Goal: Information Seeking & Learning: Learn about a topic

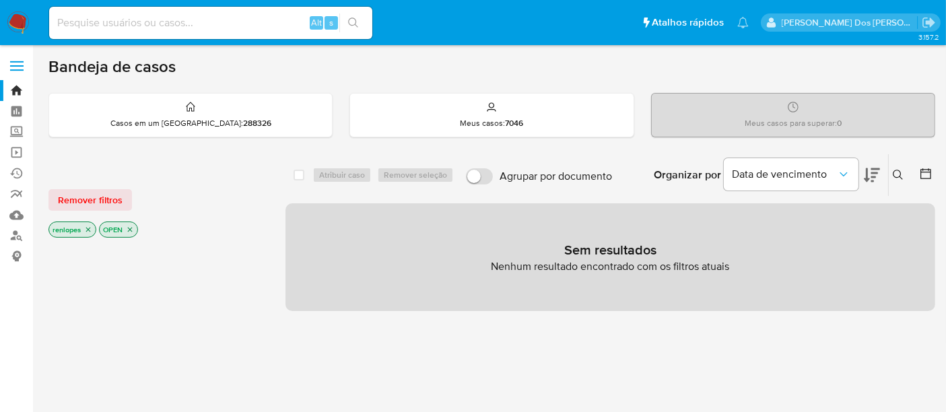
click at [217, 28] on input at bounding box center [210, 23] width 323 height 18
paste input "SVWMdMLPUYbwWJ6TN5MSvksQ"
type input "SVWMdMLPUYbwWJ6TN5MSvksQ"
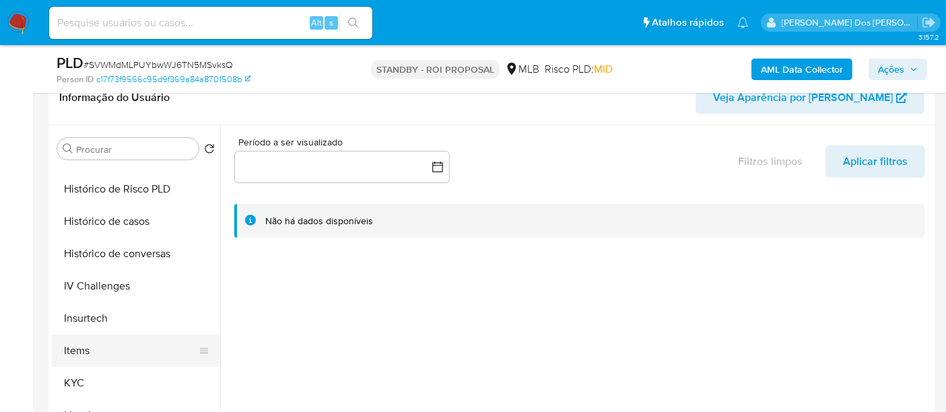
scroll to position [448, 0]
select select "10"
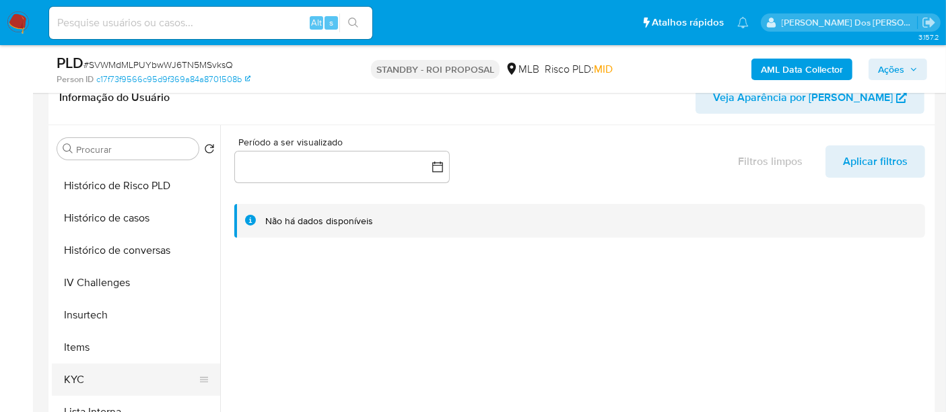
click at [77, 368] on button "KYC" at bounding box center [131, 380] width 158 height 32
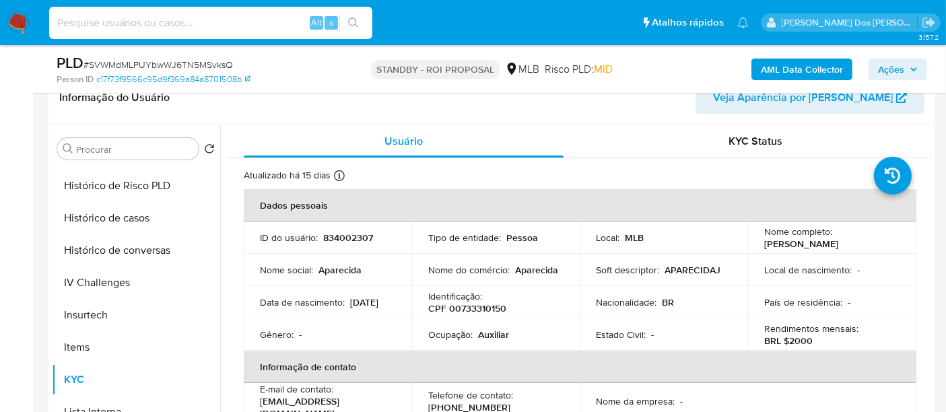
click at [168, 20] on input at bounding box center [210, 23] width 323 height 18
type input "[EMAIL_ADDRESS][DOMAIN_NAME]"
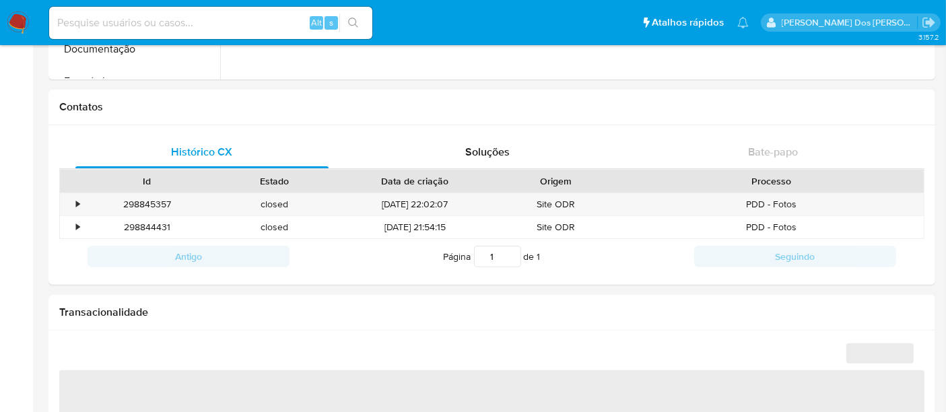
select select "10"
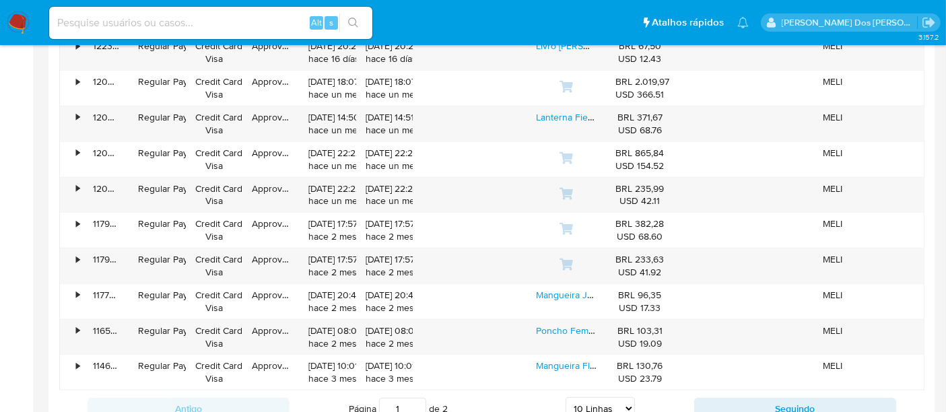
scroll to position [1271, 0]
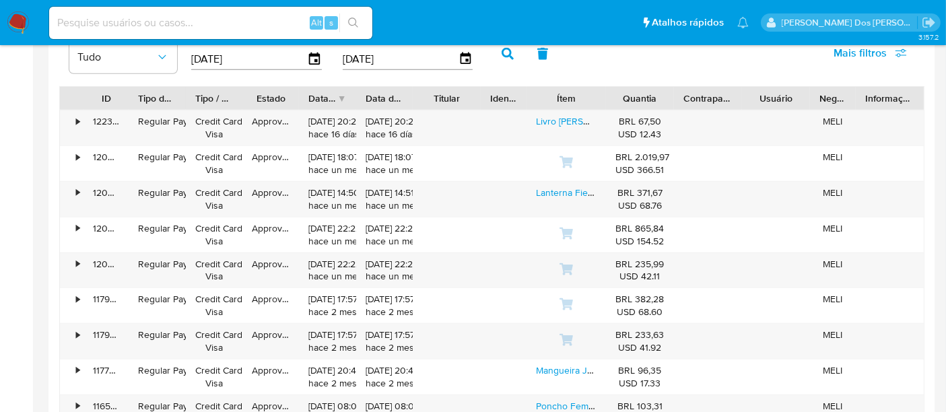
click at [197, 27] on input at bounding box center [210, 23] width 323 height 18
type input "[EMAIL_ADDRESS][DOMAIN_NAME]"
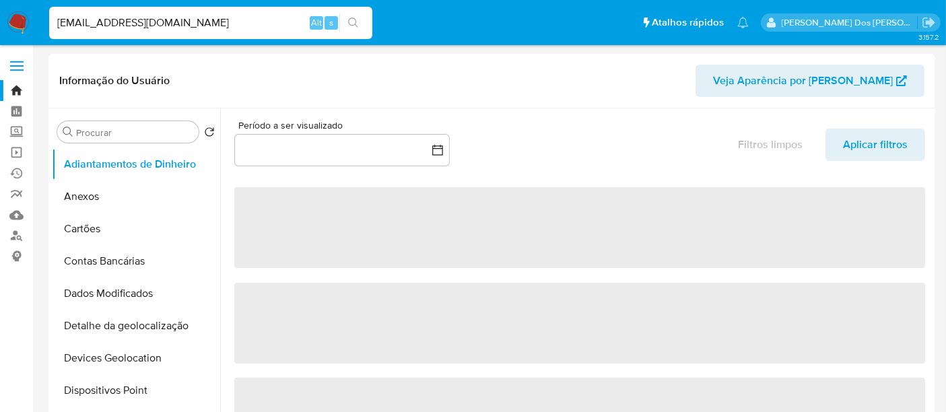
select select "10"
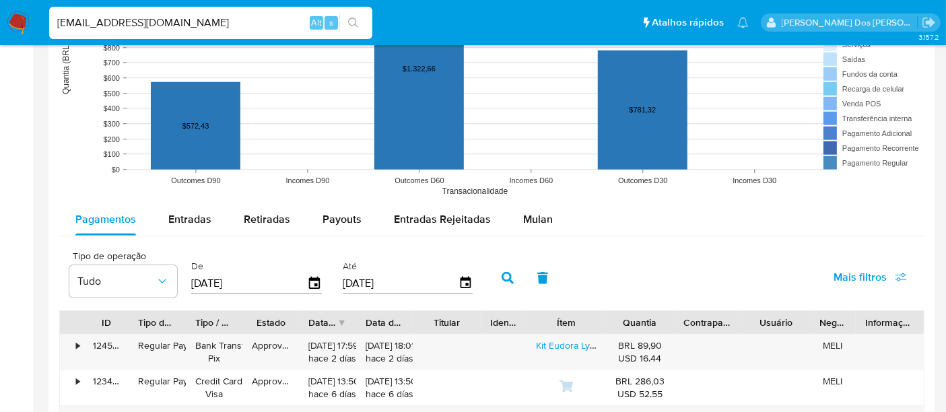
scroll to position [1122, 0]
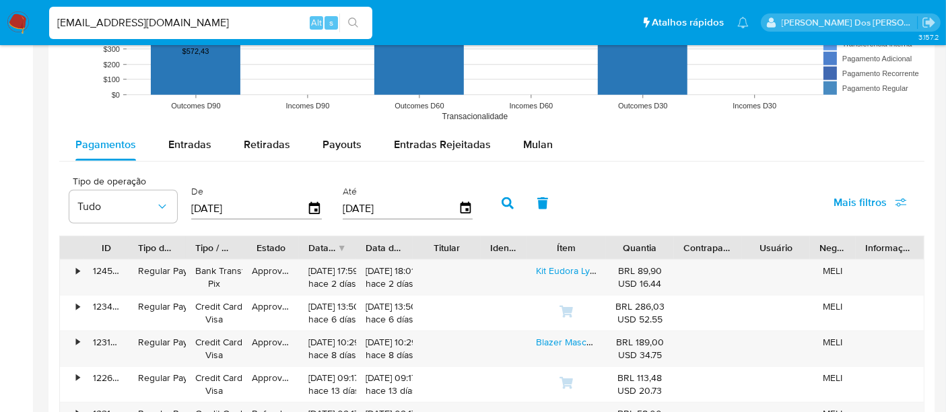
click at [232, 26] on input "[EMAIL_ADDRESS][DOMAIN_NAME]" at bounding box center [210, 23] width 323 height 18
type input "[EMAIL_ADDRESS][DOMAIN_NAME]"
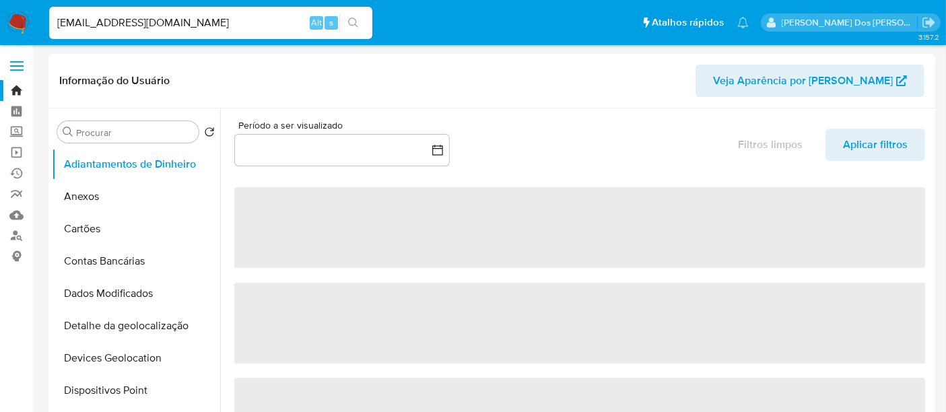
select select "10"
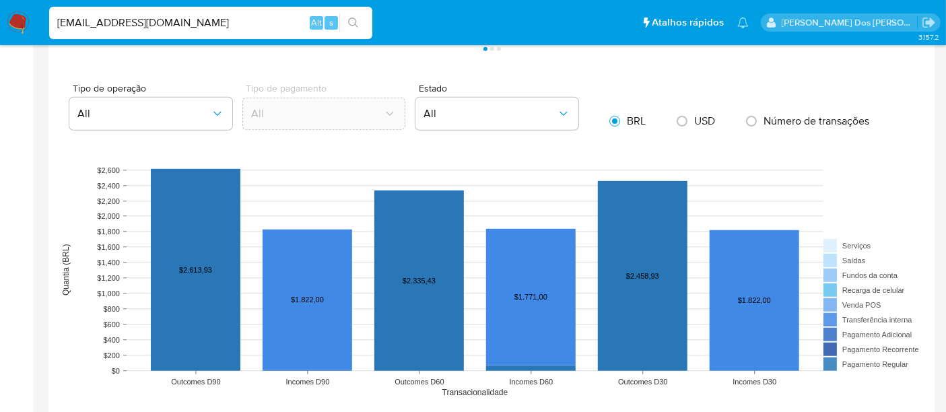
scroll to position [1122, 0]
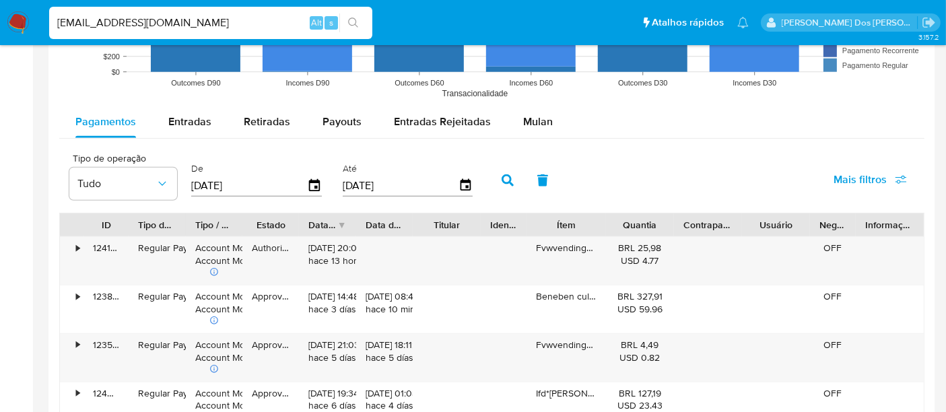
click at [218, 28] on input "[EMAIL_ADDRESS][DOMAIN_NAME]" at bounding box center [210, 23] width 323 height 18
paste input "jhSqhRFTSkw4rx3YNy6O2H0K"
type input "jhSqhRFTSkw4rx3YNy6O2H0K"
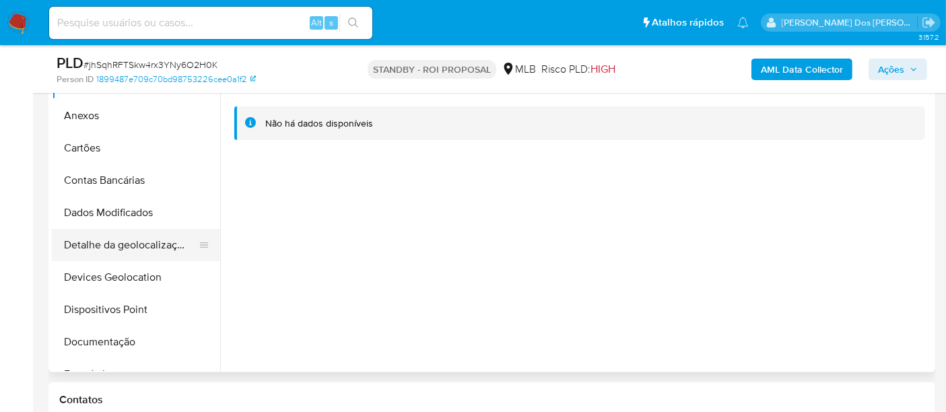
scroll to position [374, 0]
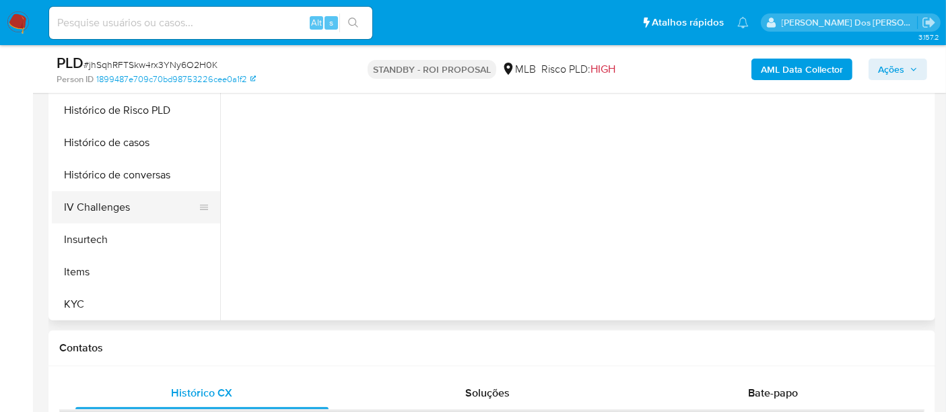
select select "10"
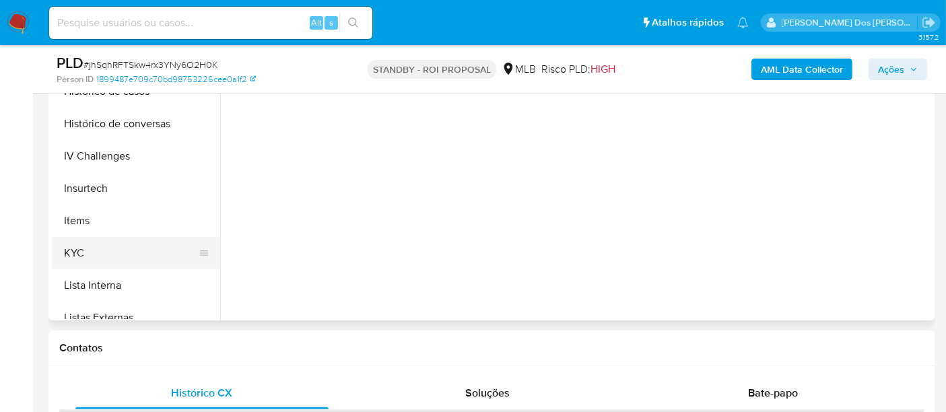
scroll to position [448, 0]
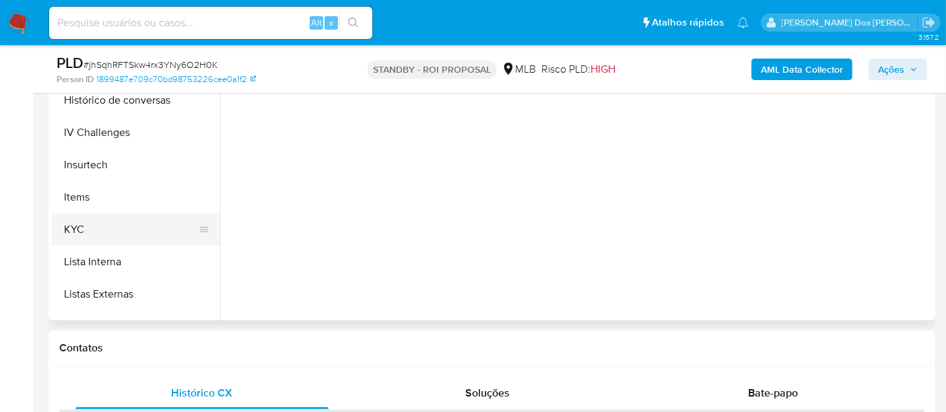
click at [75, 232] on button "KYC" at bounding box center [131, 229] width 158 height 32
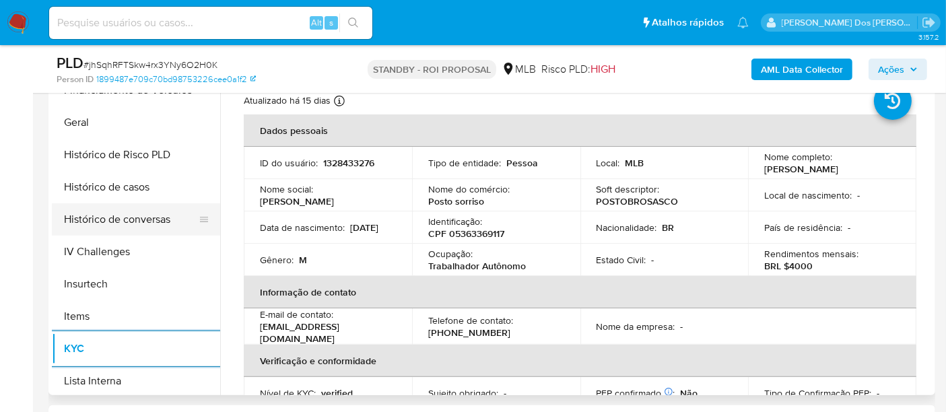
scroll to position [374, 0]
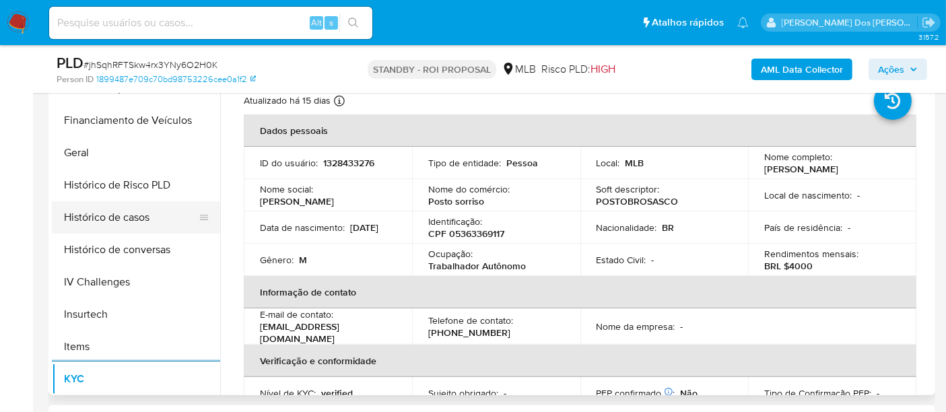
click at [121, 216] on button "Histórico de casos" at bounding box center [131, 217] width 158 height 32
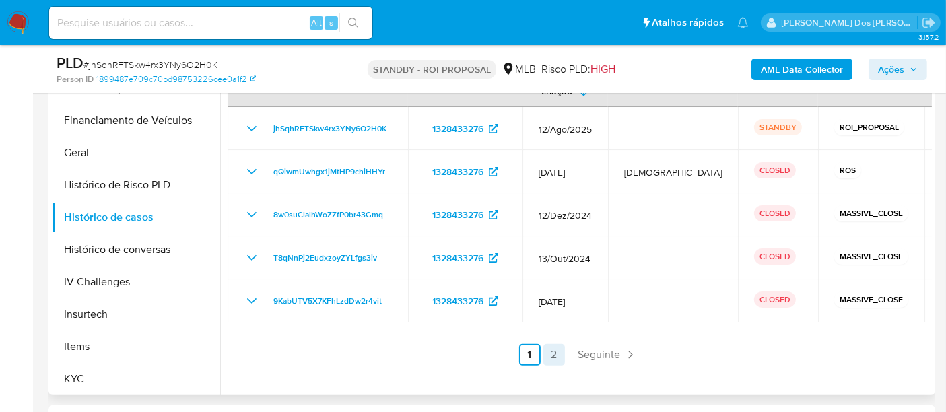
click at [543, 349] on link "2" at bounding box center [554, 355] width 22 height 22
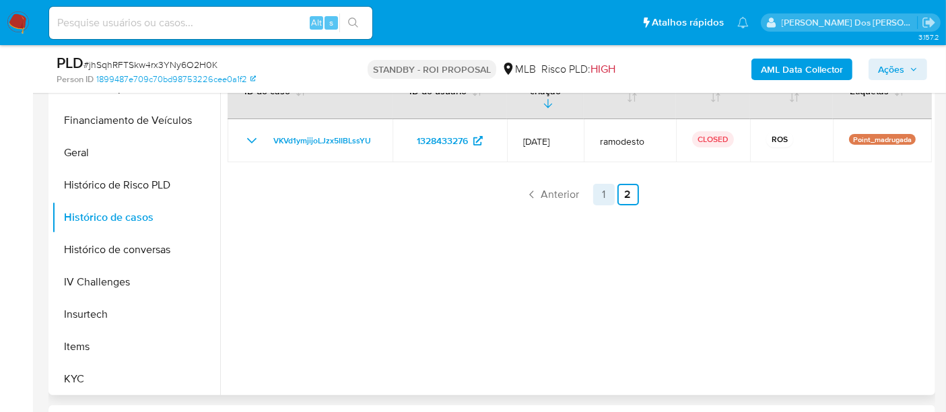
click at [596, 185] on link "1" at bounding box center [604, 195] width 22 height 22
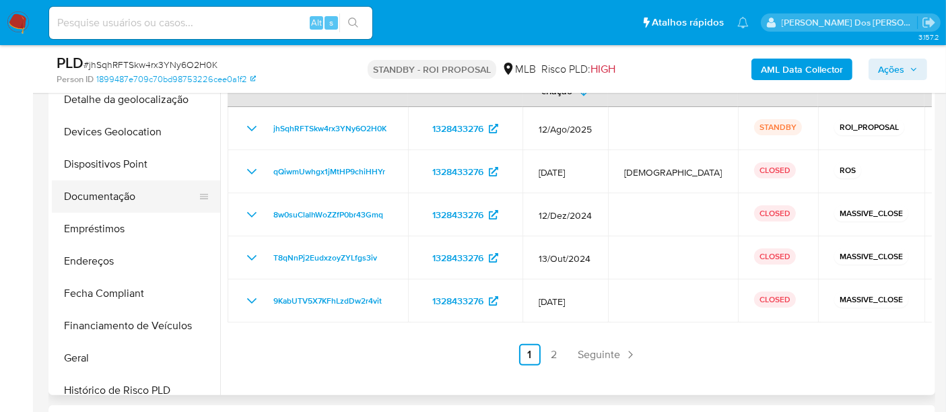
scroll to position [149, 0]
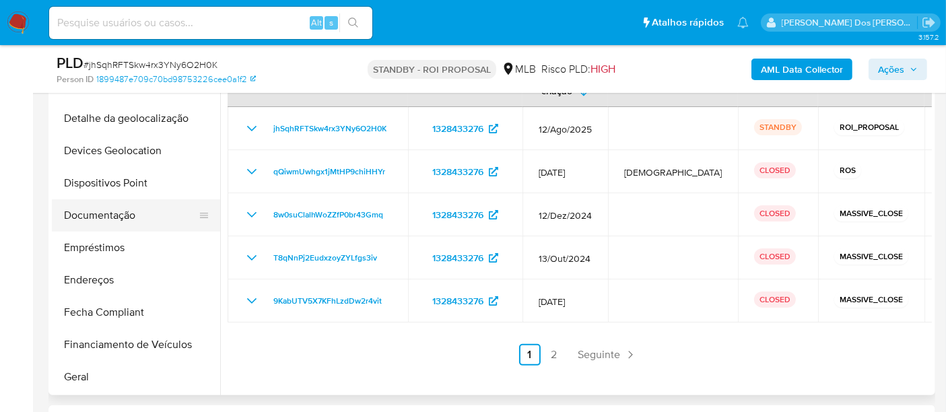
click at [113, 215] on button "Documentação" at bounding box center [131, 215] width 158 height 32
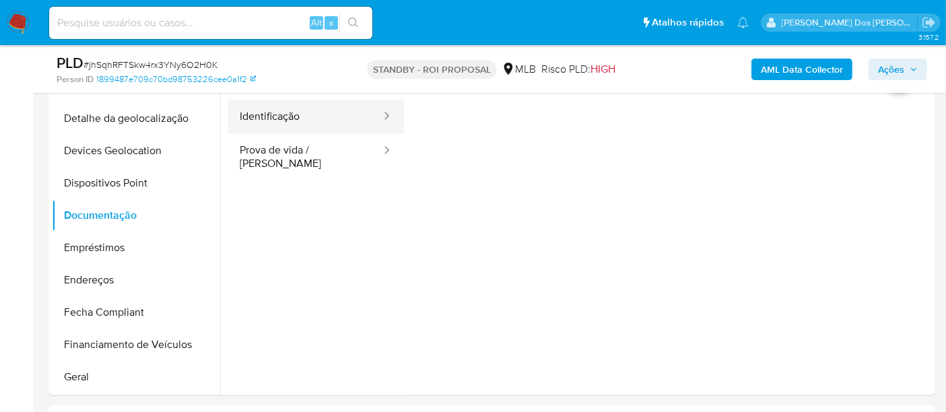
click at [296, 121] on button "Identificação" at bounding box center [305, 117] width 155 height 34
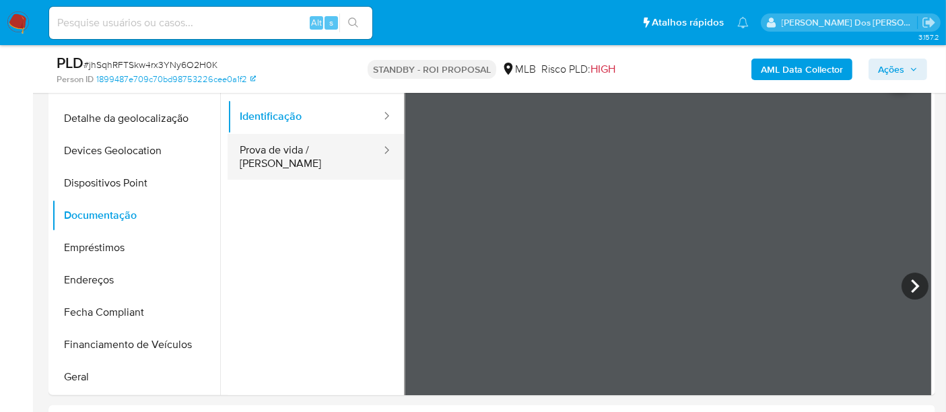
click at [257, 144] on button "Prova de vida / [PERSON_NAME]" at bounding box center [305, 157] width 155 height 46
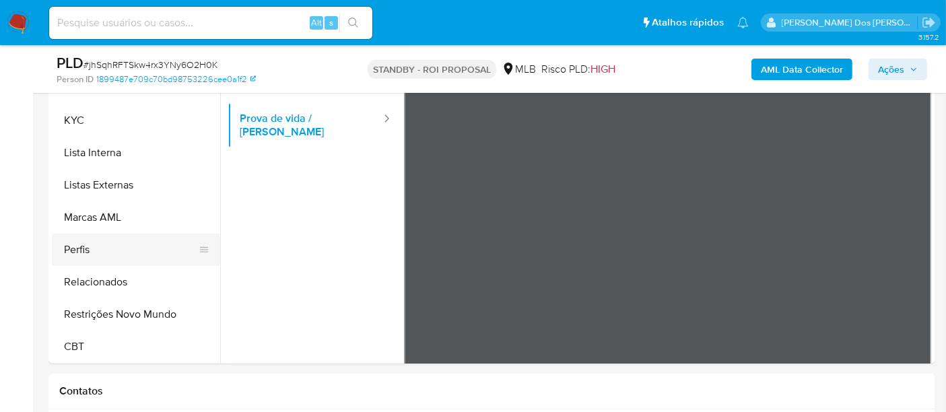
scroll to position [374, 0]
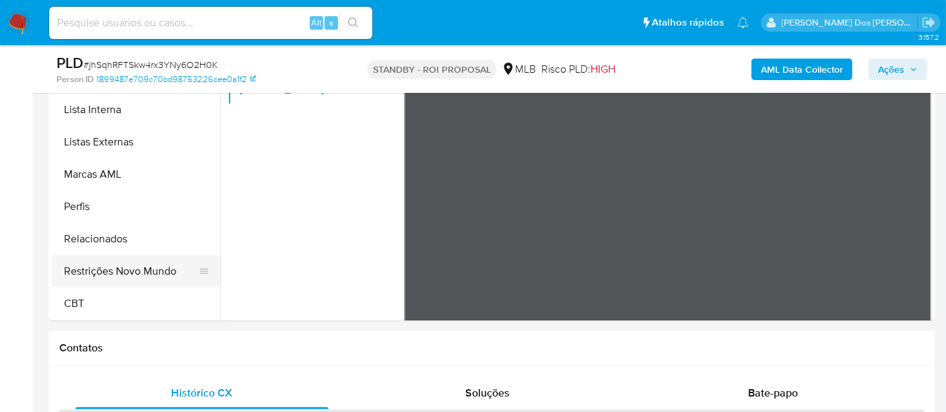
click at [156, 270] on button "Restrições Novo Mundo" at bounding box center [131, 271] width 158 height 32
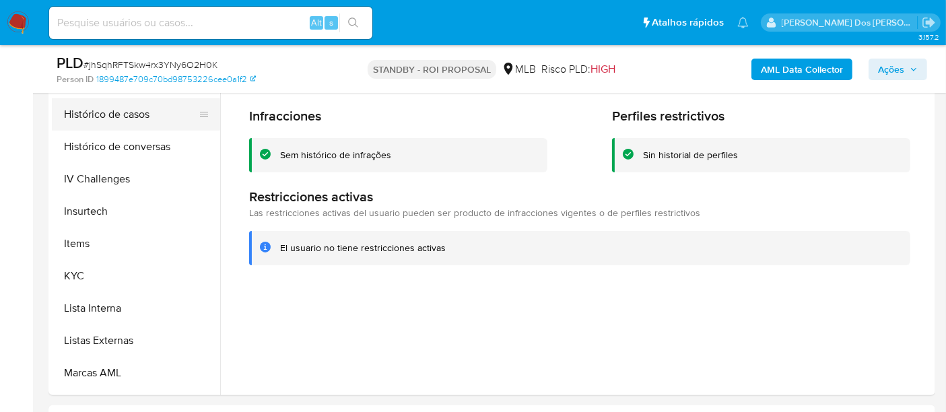
scroll to position [302, 0]
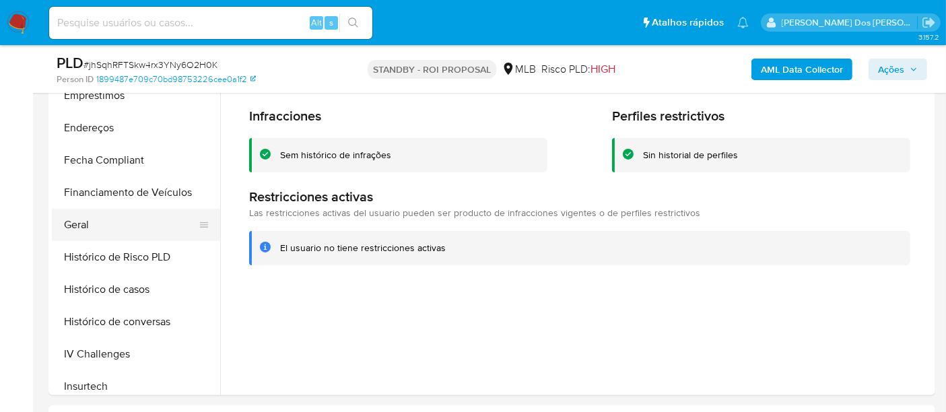
click at [83, 224] on button "Geral" at bounding box center [131, 225] width 158 height 32
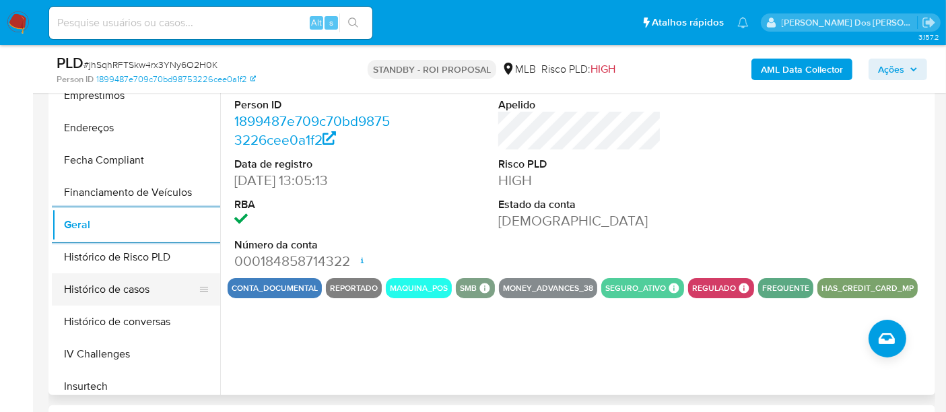
scroll to position [526, 0]
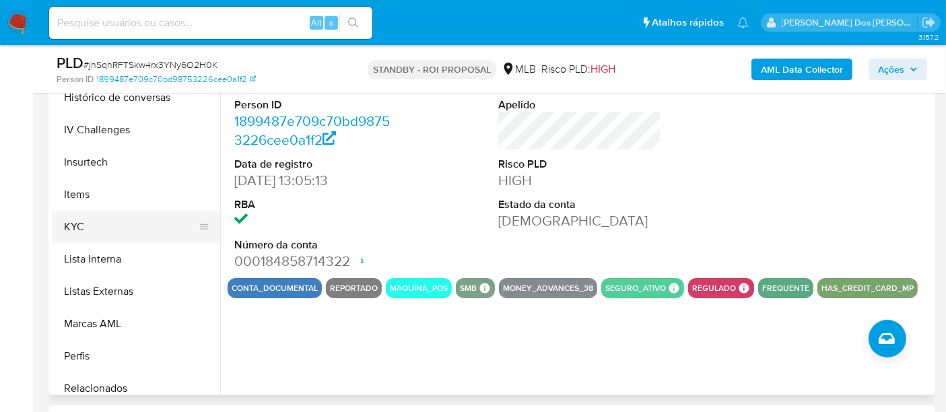
click at [75, 228] on button "KYC" at bounding box center [131, 227] width 158 height 32
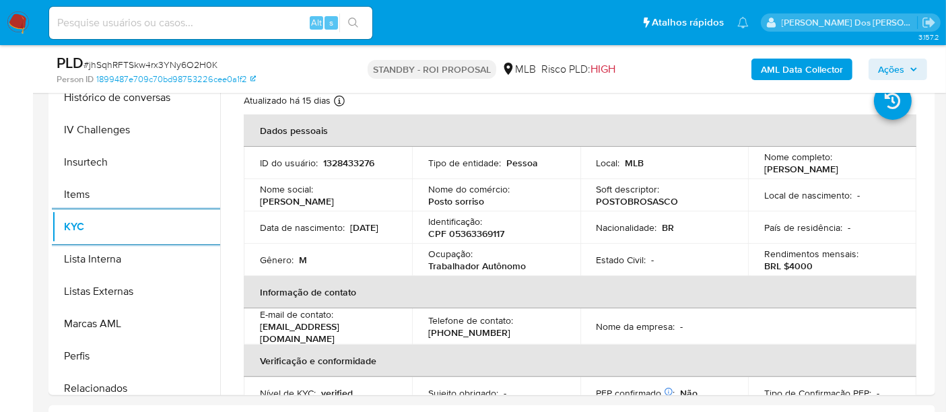
click at [139, 28] on input at bounding box center [210, 23] width 323 height 18
paste input "UKl8Qg5oecgpwDg7lTRpK8Fe"
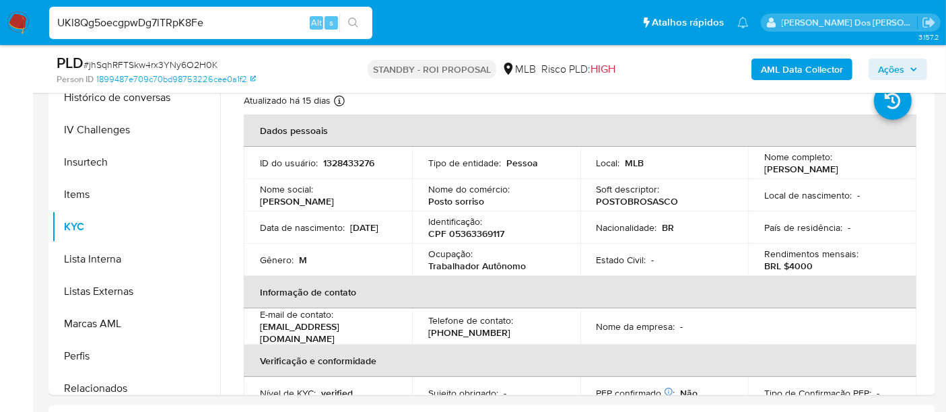
type input "UKl8Qg5oecgpwDg7lTRpK8Fe"
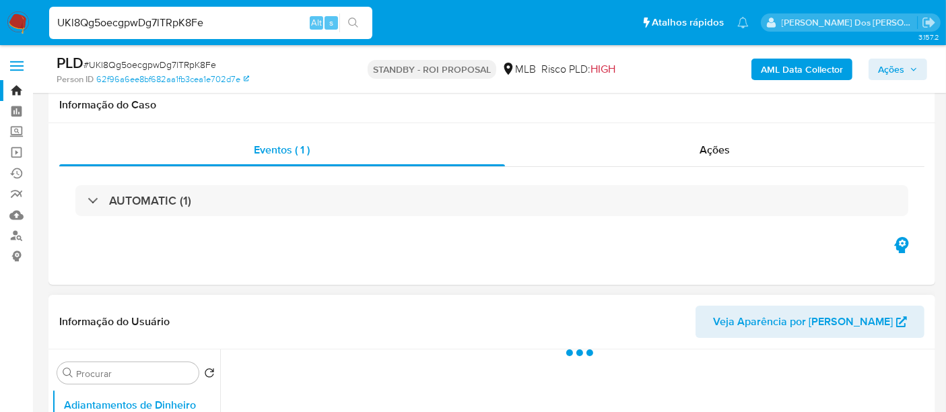
scroll to position [299, 0]
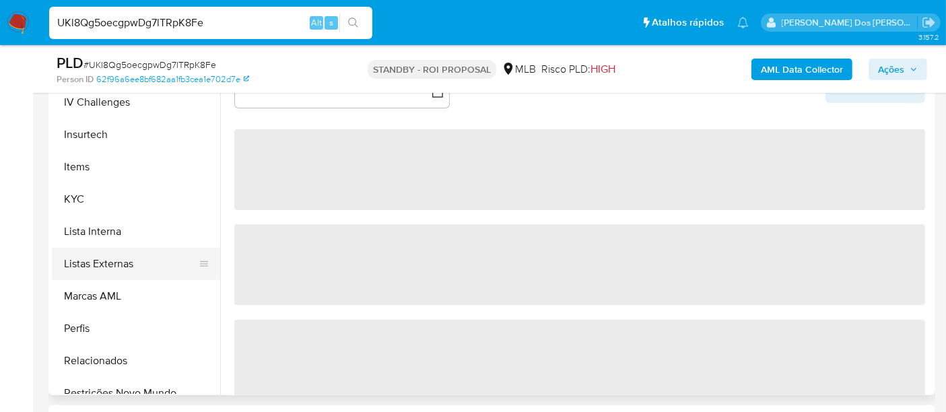
select select "10"
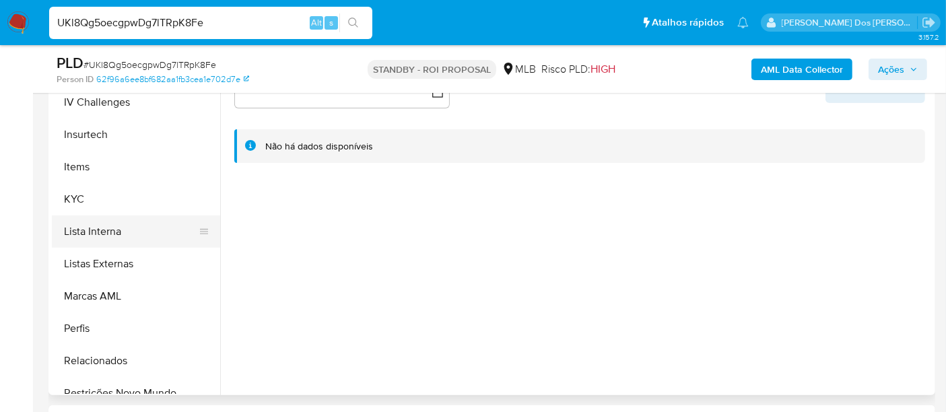
scroll to position [598, 0]
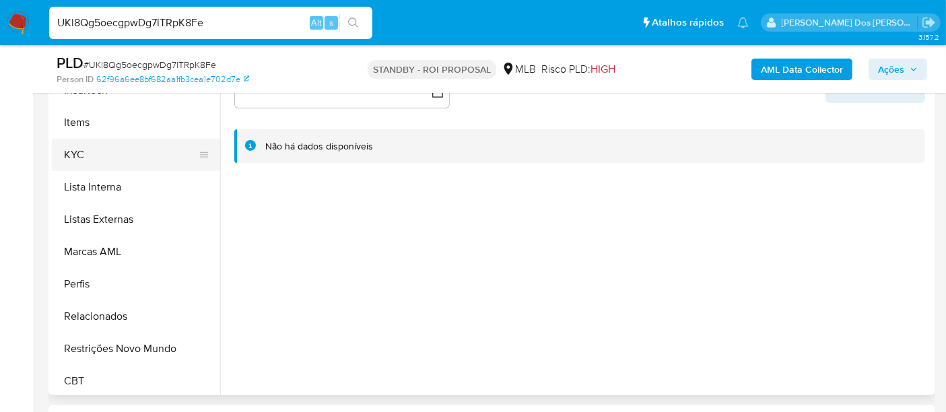
click at [72, 154] on button "KYC" at bounding box center [131, 155] width 158 height 32
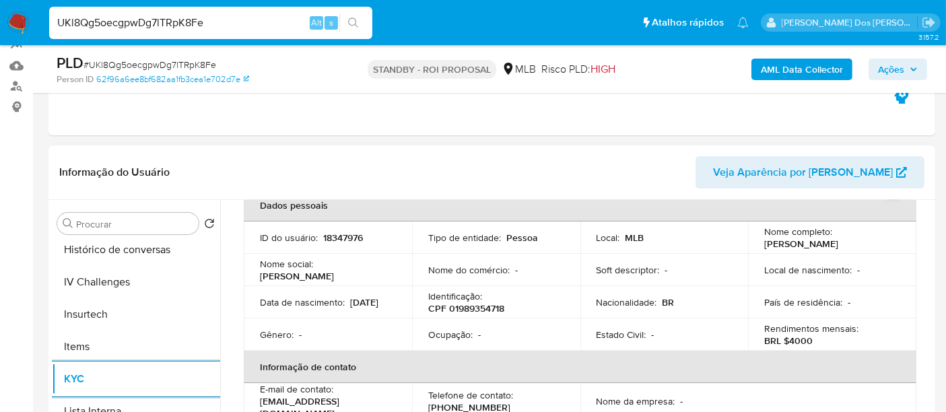
scroll to position [448, 0]
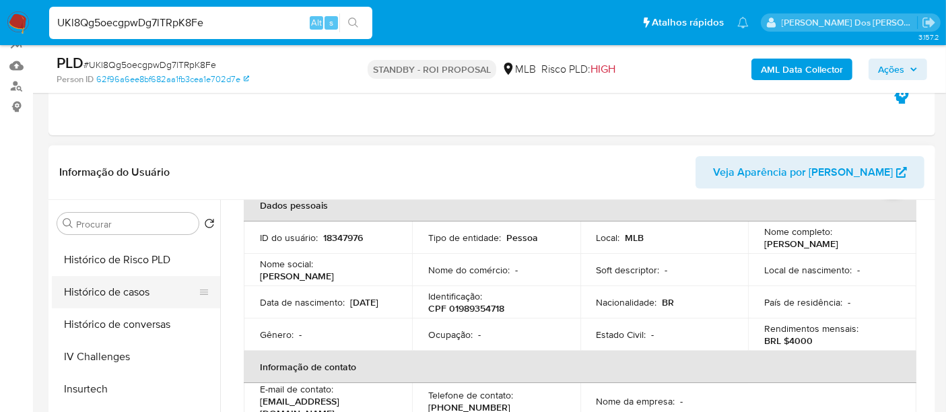
click at [109, 283] on button "Histórico de casos" at bounding box center [131, 292] width 158 height 32
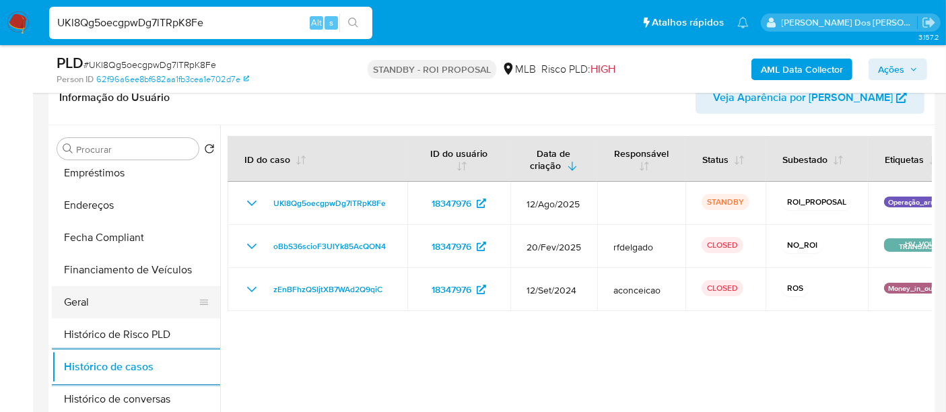
scroll to position [224, 0]
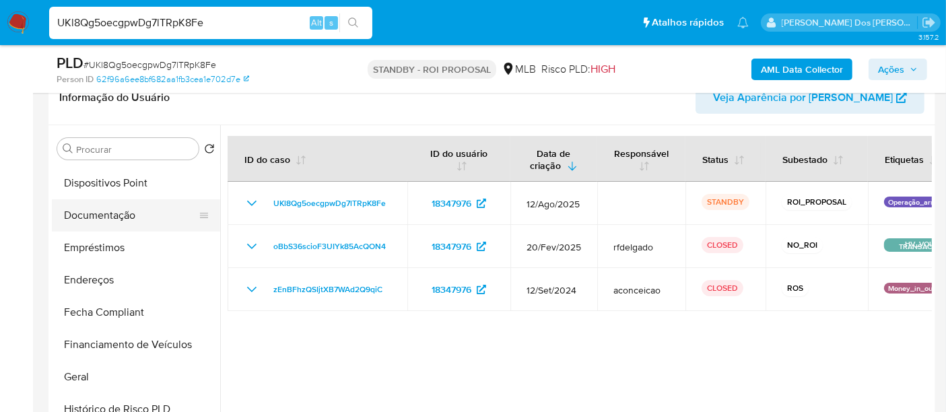
click at [94, 220] on button "Documentação" at bounding box center [131, 215] width 158 height 32
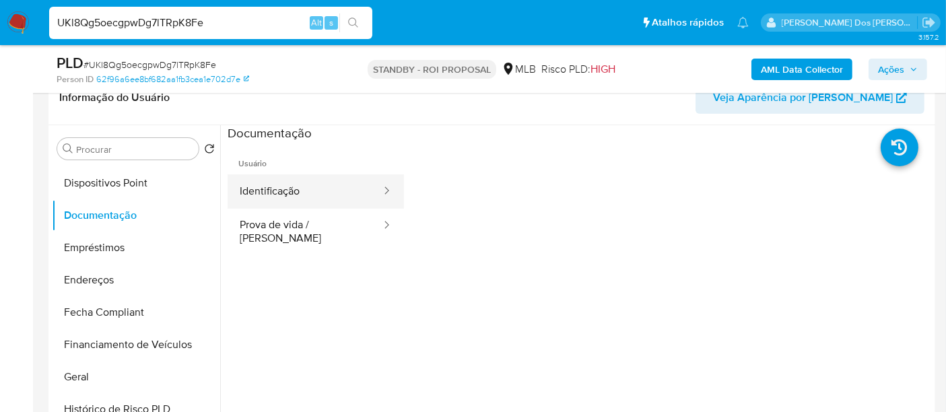
click at [280, 203] on button "Identificação" at bounding box center [305, 191] width 155 height 34
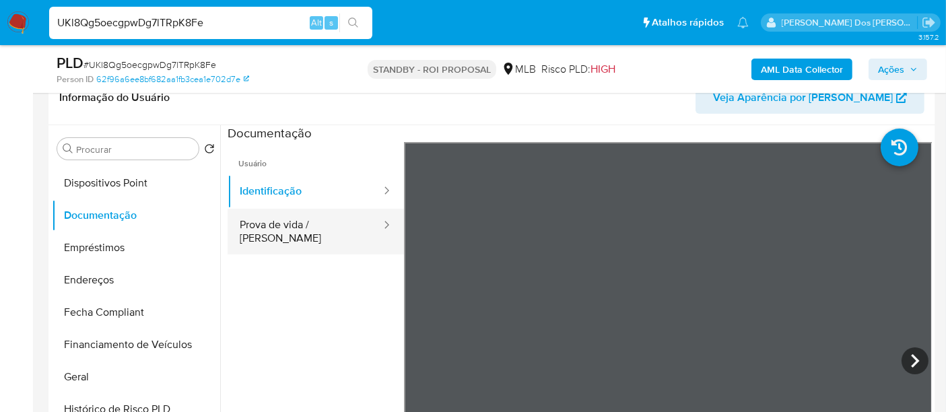
click at [322, 225] on button "Prova de vida / [PERSON_NAME]" at bounding box center [305, 232] width 155 height 46
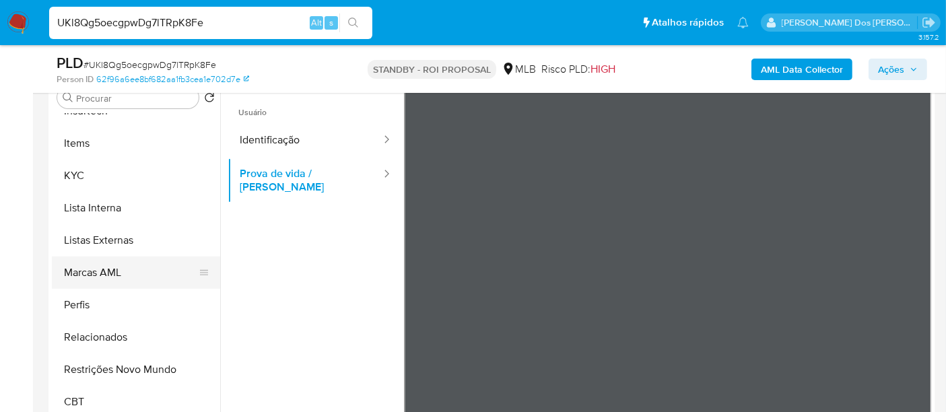
scroll to position [299, 0]
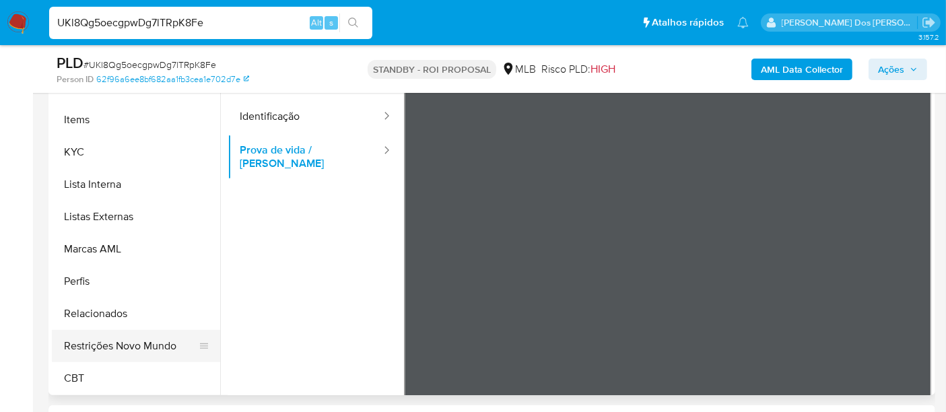
click at [152, 337] on button "Restrições Novo Mundo" at bounding box center [131, 346] width 158 height 32
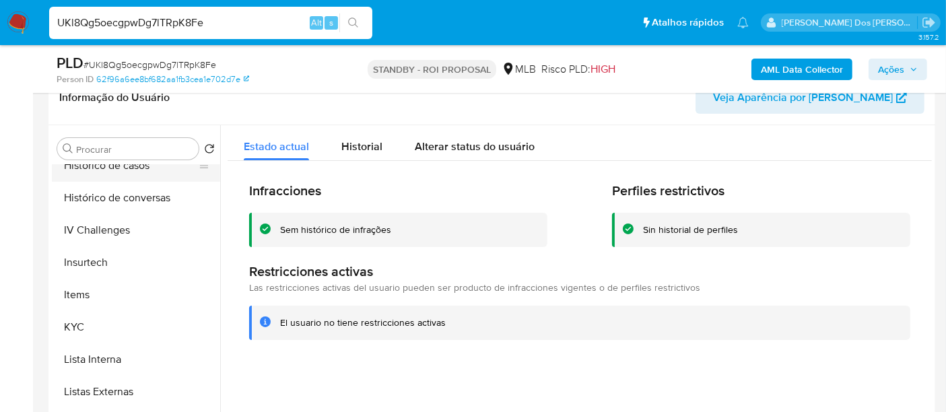
scroll to position [376, 0]
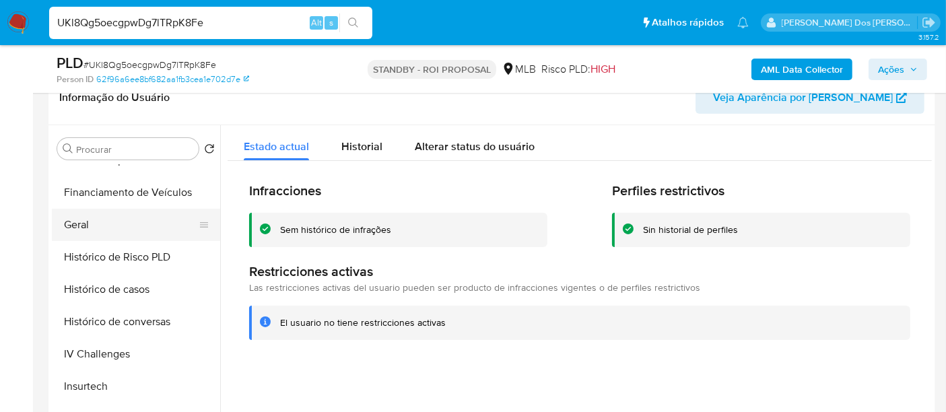
drag, startPoint x: 75, startPoint y: 232, endPoint x: 82, endPoint y: 232, distance: 7.4
click at [75, 232] on button "Geral" at bounding box center [131, 225] width 158 height 32
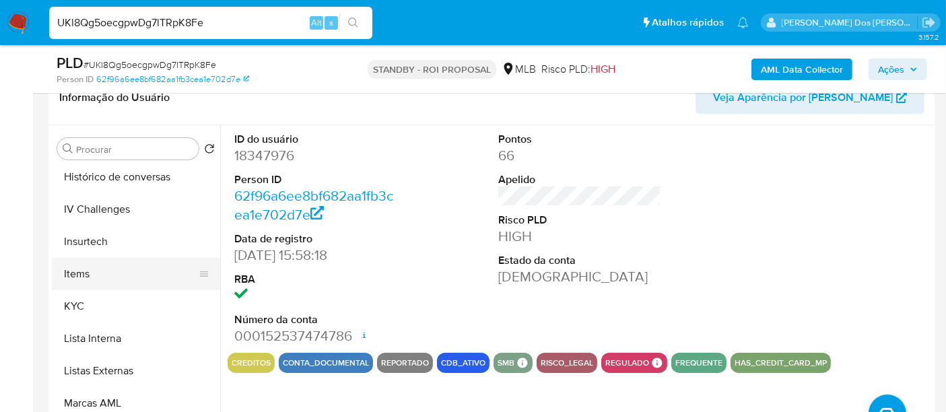
scroll to position [526, 0]
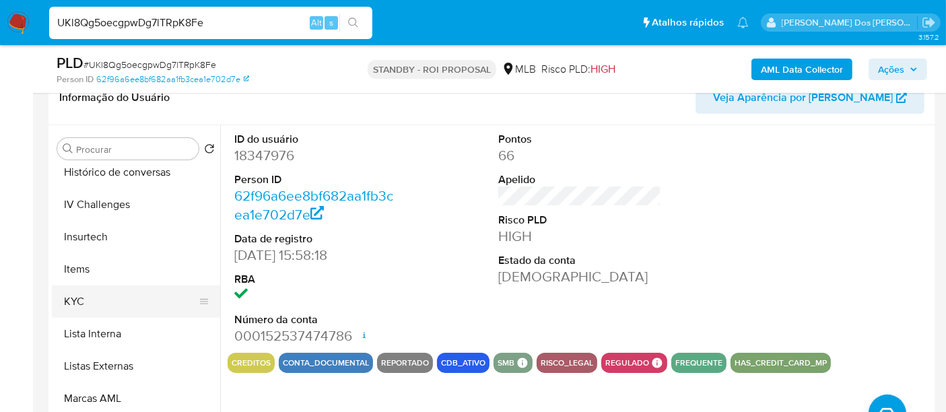
click at [76, 299] on button "KYC" at bounding box center [131, 301] width 158 height 32
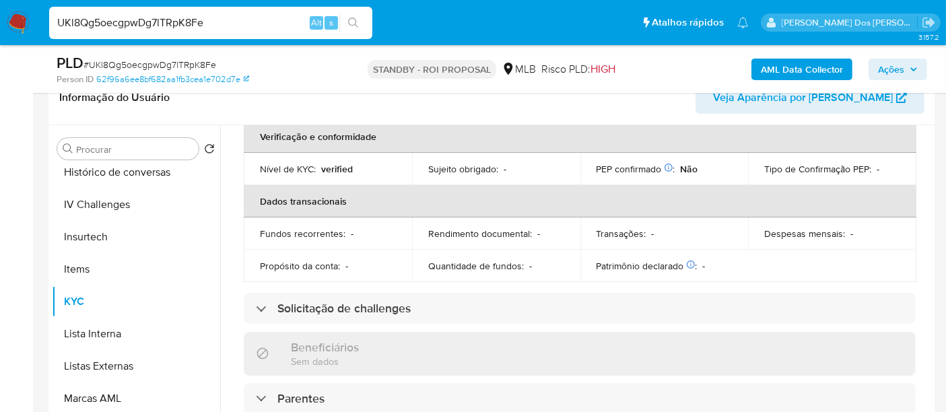
scroll to position [448, 0]
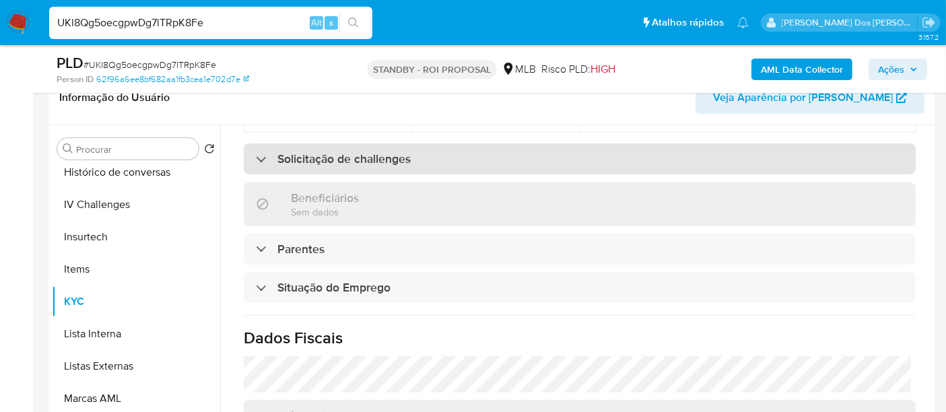
click at [263, 155] on div "Solicitação de challenges" at bounding box center [333, 158] width 155 height 15
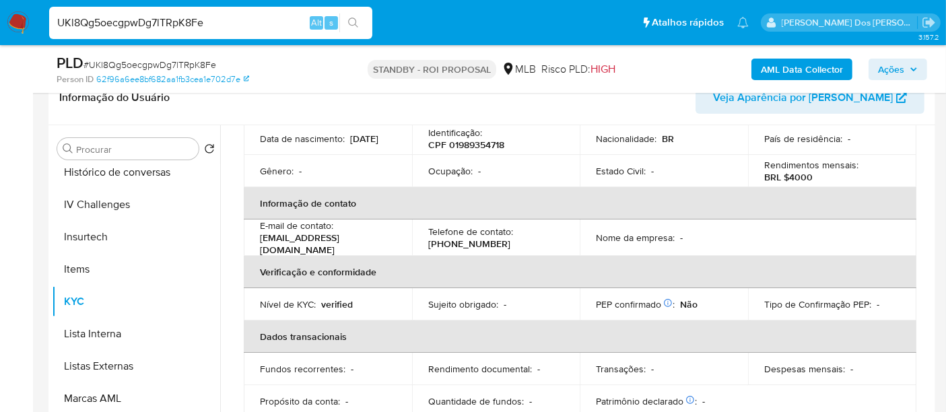
scroll to position [0, 0]
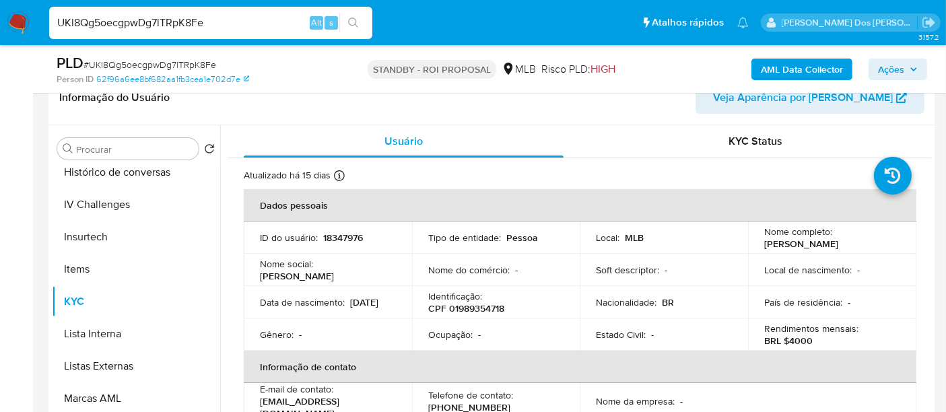
click at [221, 28] on input "UKl8Qg5oecgpwDg7lTRpK8Fe" at bounding box center [210, 23] width 323 height 18
paste input "CeibBnQHHuip4egryNKk7ooa"
type input "CeibBnQHHuip4egryNKk7ooa"
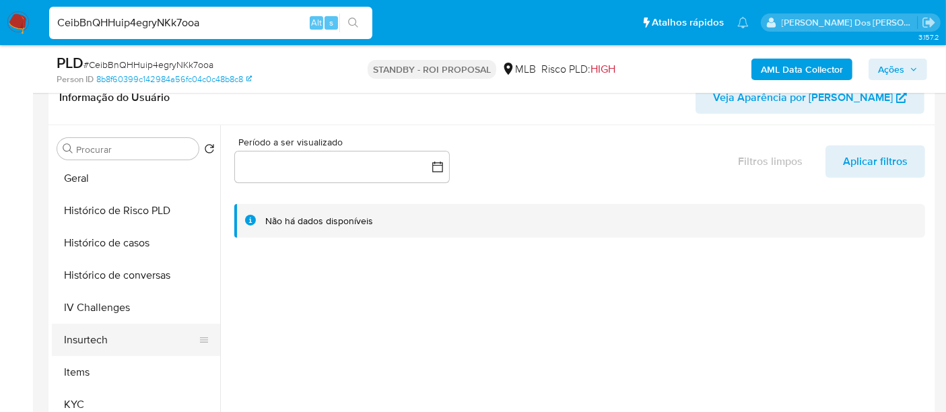
scroll to position [523, 0]
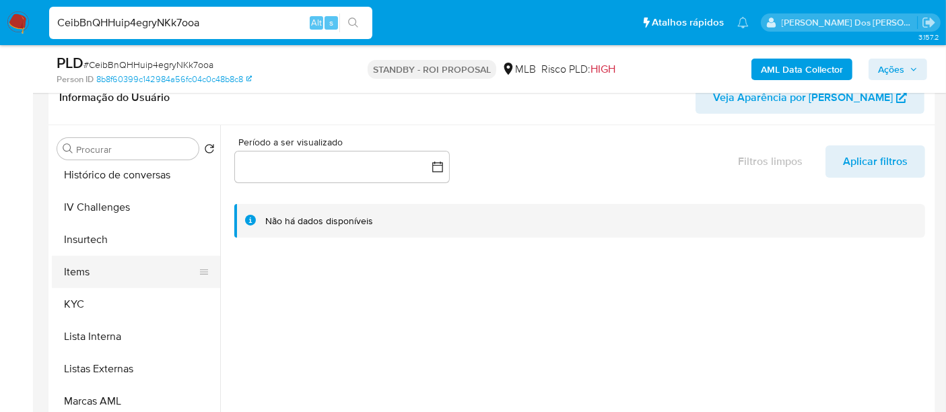
select select "10"
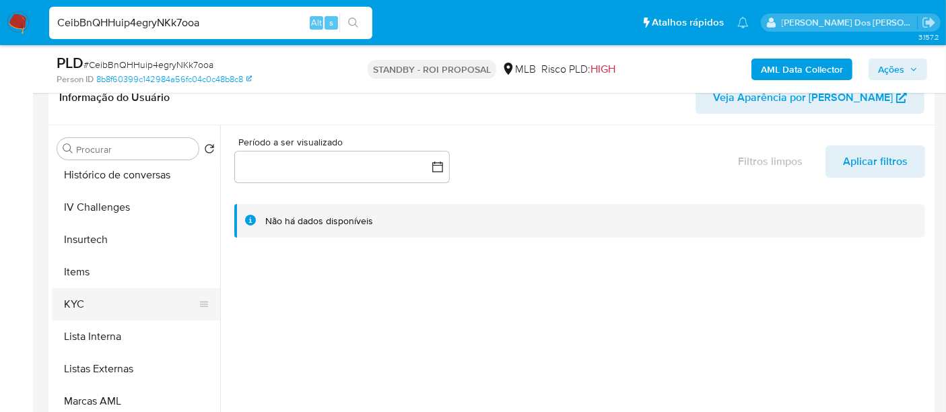
click at [73, 306] on button "KYC" at bounding box center [131, 304] width 158 height 32
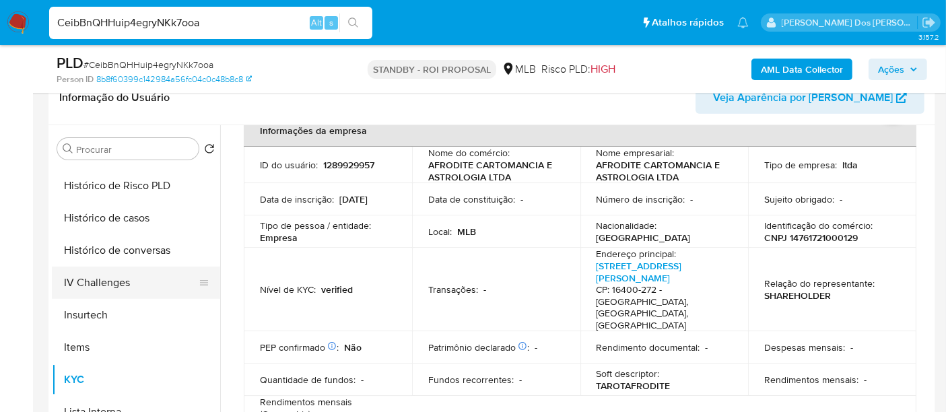
scroll to position [373, 0]
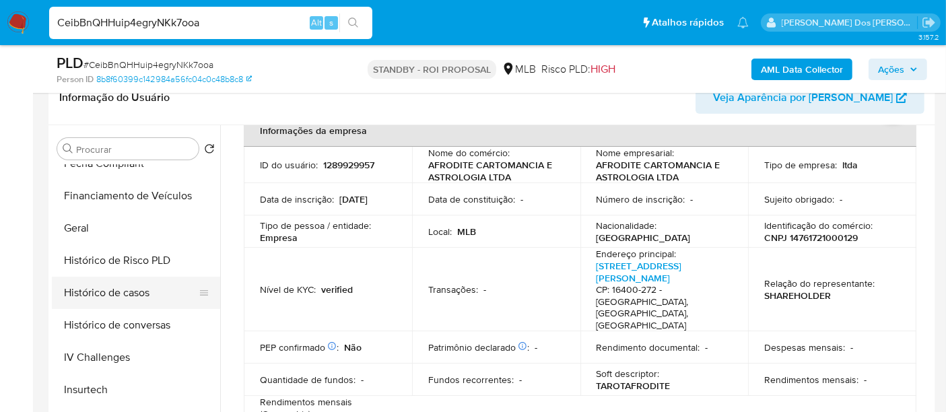
click at [126, 293] on button "Histórico de casos" at bounding box center [131, 293] width 158 height 32
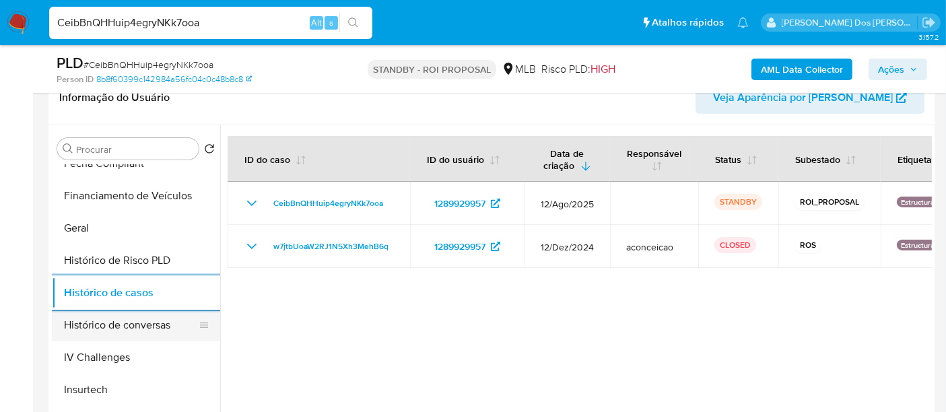
scroll to position [149, 0]
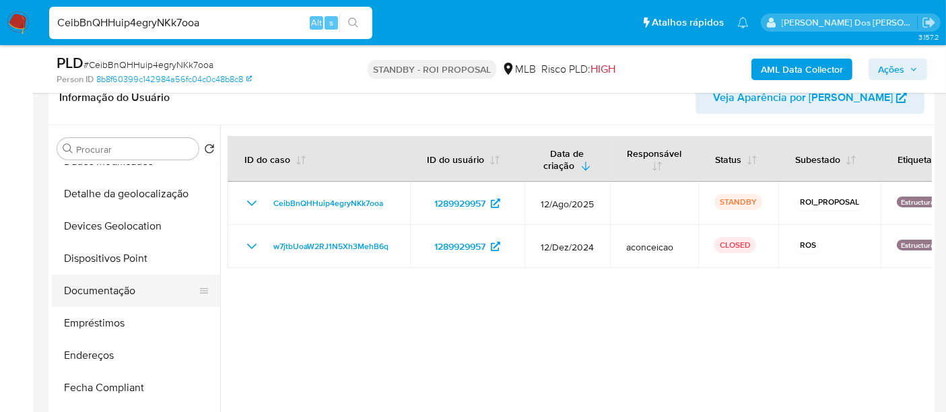
click at [117, 285] on button "Documentação" at bounding box center [131, 291] width 158 height 32
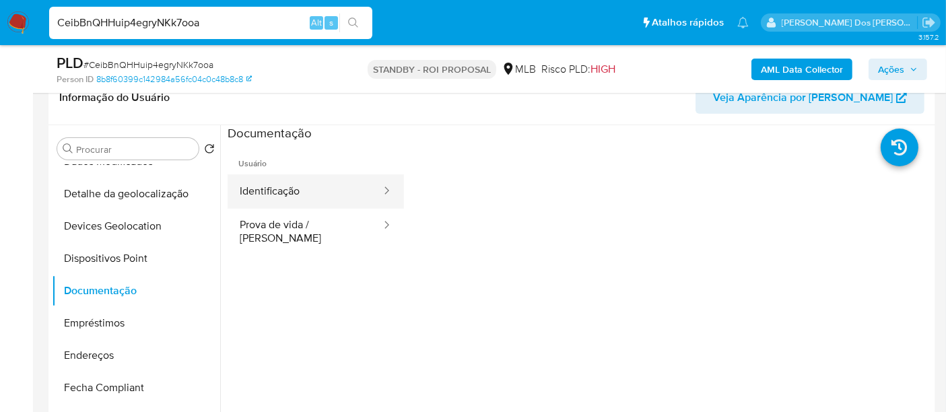
click at [282, 197] on button "Identificação" at bounding box center [305, 191] width 155 height 34
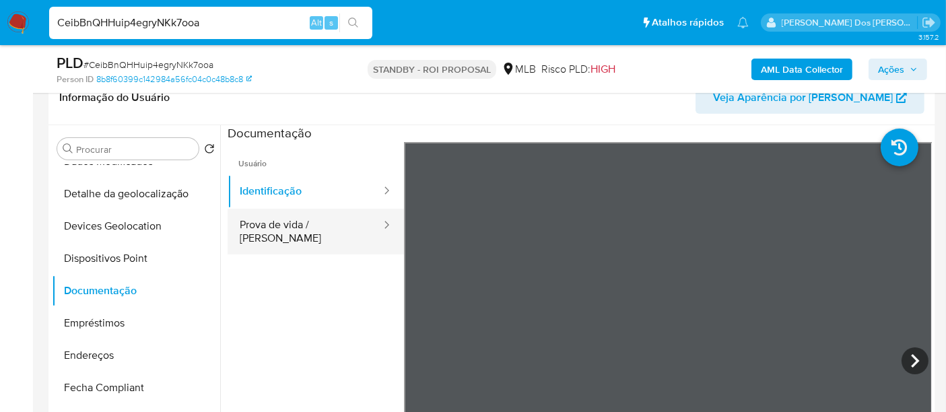
click at [321, 226] on button "Prova de vida / [PERSON_NAME]" at bounding box center [305, 232] width 155 height 46
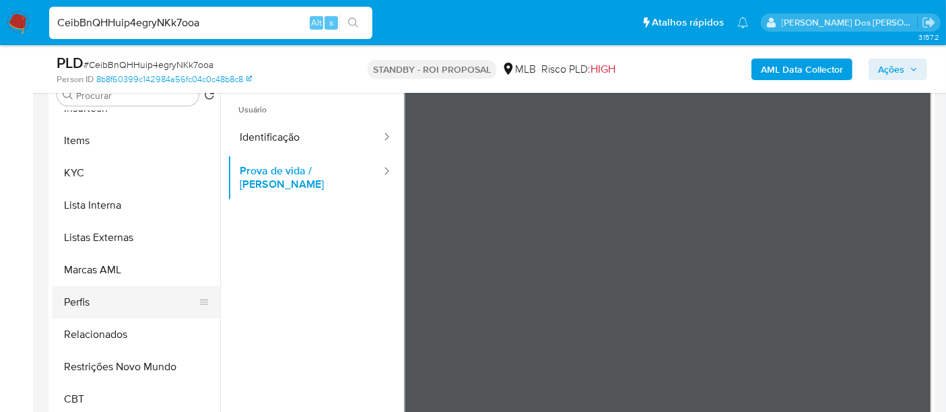
scroll to position [299, 0]
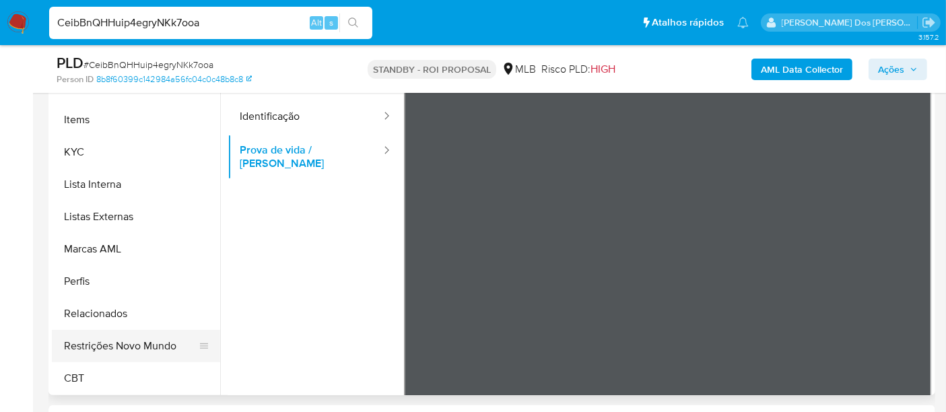
click at [143, 343] on button "Restrições Novo Mundo" at bounding box center [131, 346] width 158 height 32
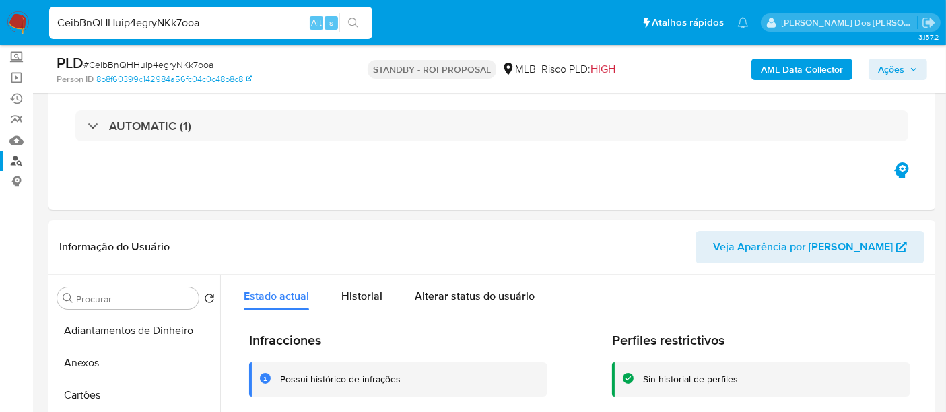
scroll to position [0, 0]
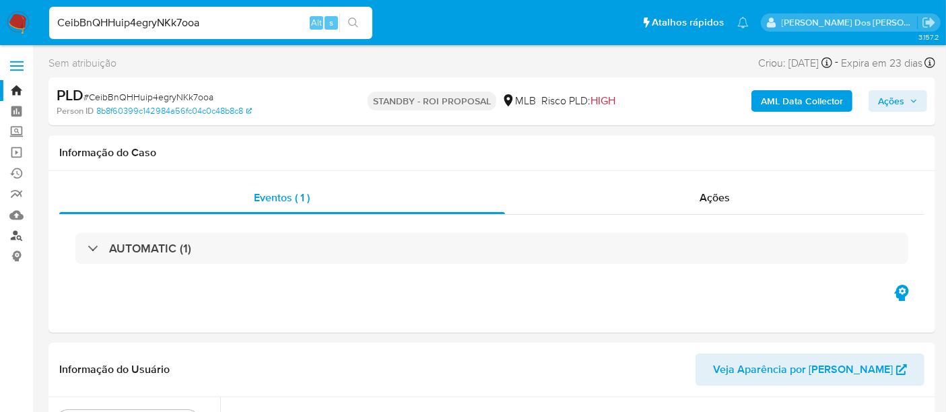
click at [13, 240] on link "Localizador de pessoas" at bounding box center [80, 236] width 160 height 21
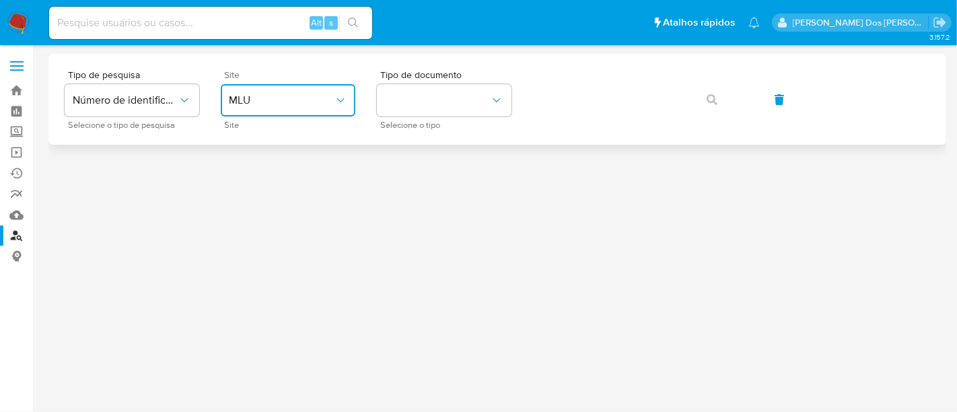
click at [293, 106] on span "MLU" at bounding box center [281, 100] width 105 height 13
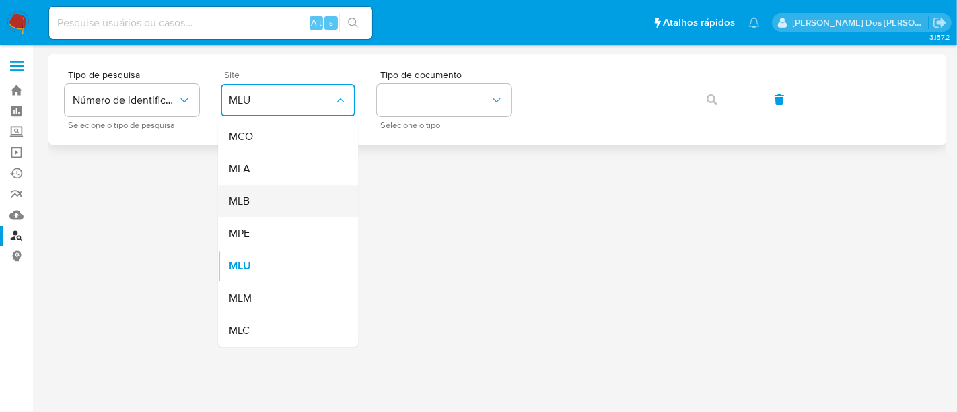
click at [276, 201] on div "MLB" at bounding box center [284, 201] width 110 height 32
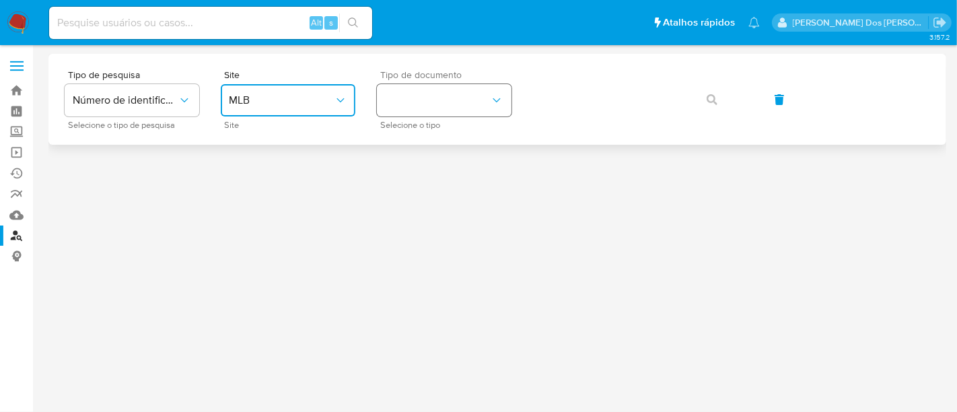
drag, startPoint x: 421, startPoint y: 94, endPoint x: 423, endPoint y: 110, distance: 16.9
click at [422, 94] on button "identificationType" at bounding box center [444, 100] width 135 height 32
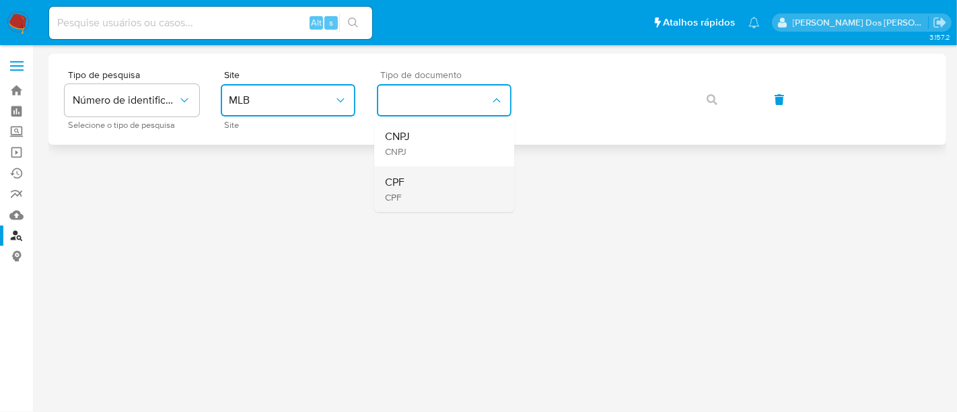
click at [436, 174] on div "CPF CPF" at bounding box center [440, 189] width 110 height 46
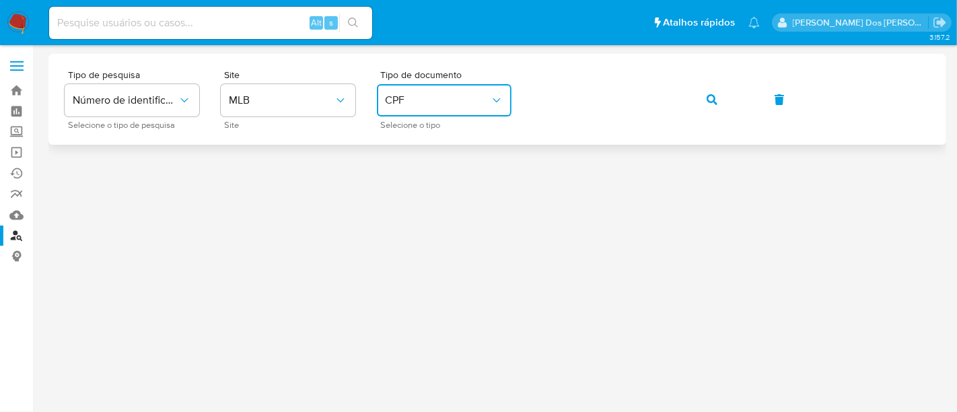
click at [707, 97] on icon "button" at bounding box center [712, 99] width 11 height 11
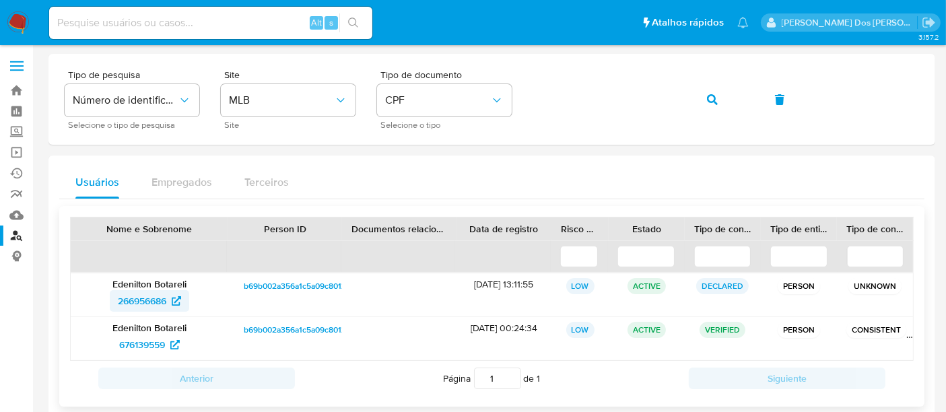
click at [156, 297] on span "266956686" at bounding box center [142, 301] width 48 height 22
click at [143, 339] on span "676139559" at bounding box center [142, 345] width 46 height 22
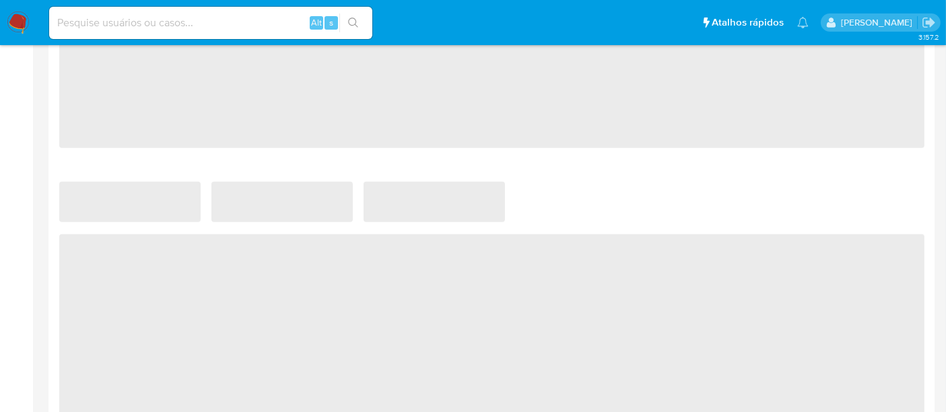
select select "10"
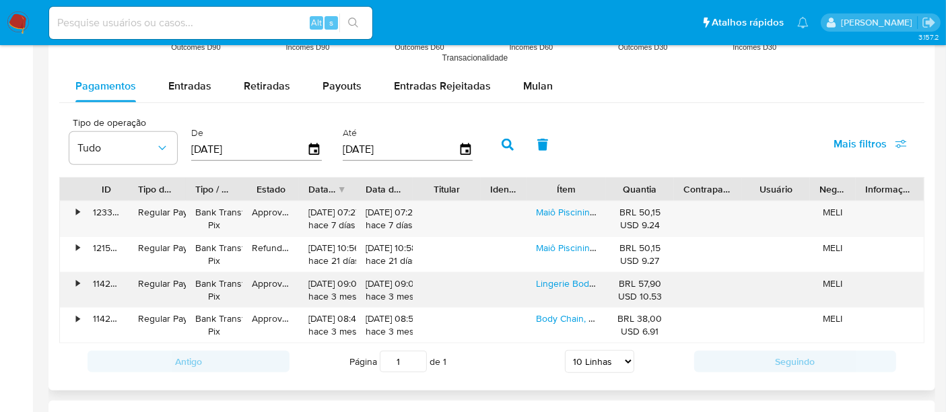
scroll to position [1271, 0]
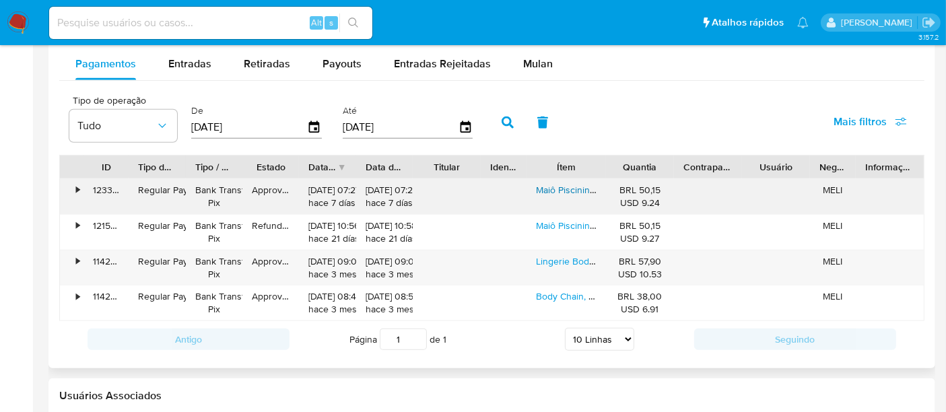
click at [581, 188] on link "Maiô Piscininha Argola Micro Sem Forro Shmodas" at bounding box center [639, 189] width 207 height 13
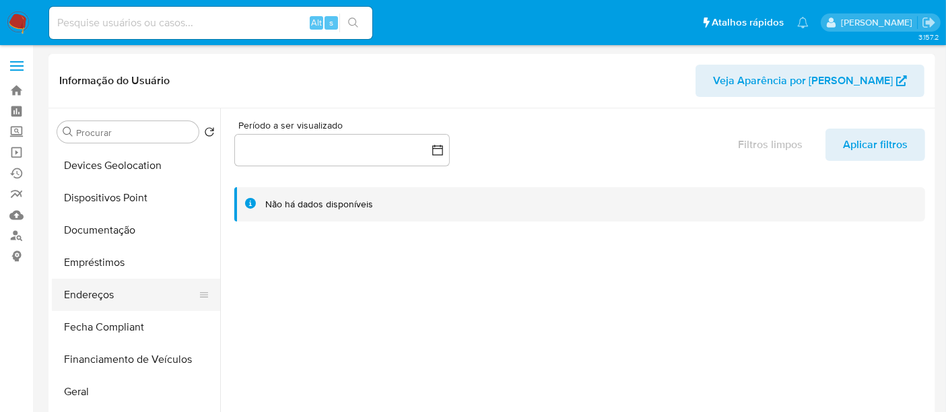
scroll to position [224, 0]
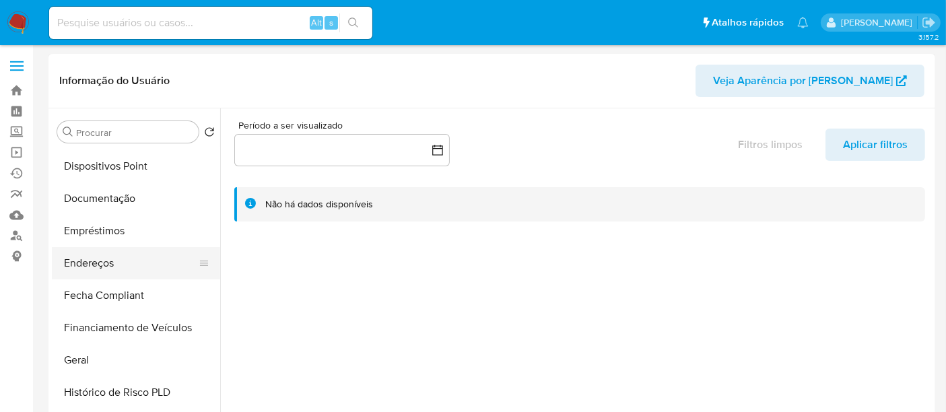
click at [102, 261] on button "Endereços" at bounding box center [131, 263] width 158 height 32
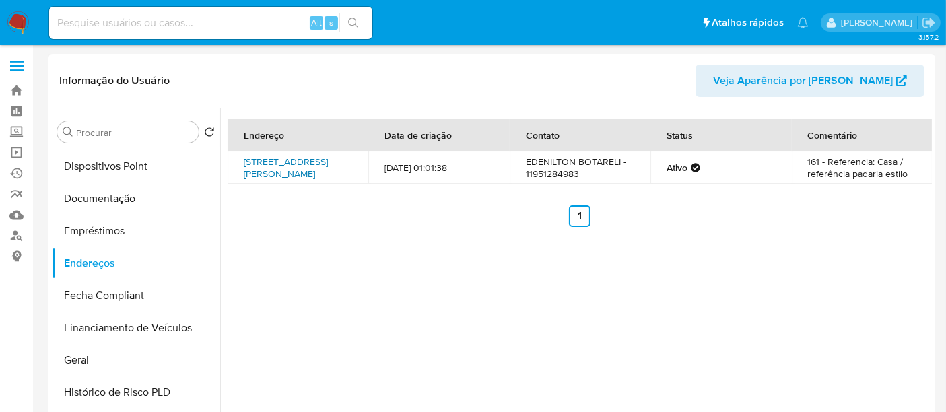
click at [279, 168] on link "Rua Gonçalves Ferreira 161, São Paulo, São Paulo, 08320050, Brasil 161" at bounding box center [286, 168] width 84 height 26
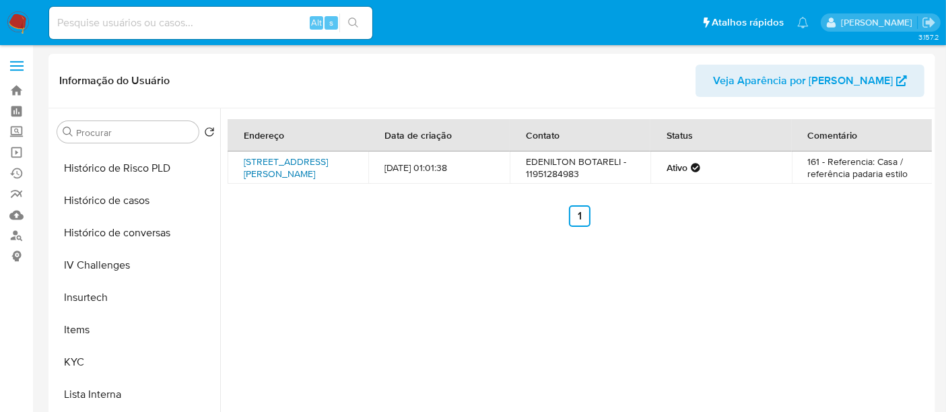
scroll to position [601, 0]
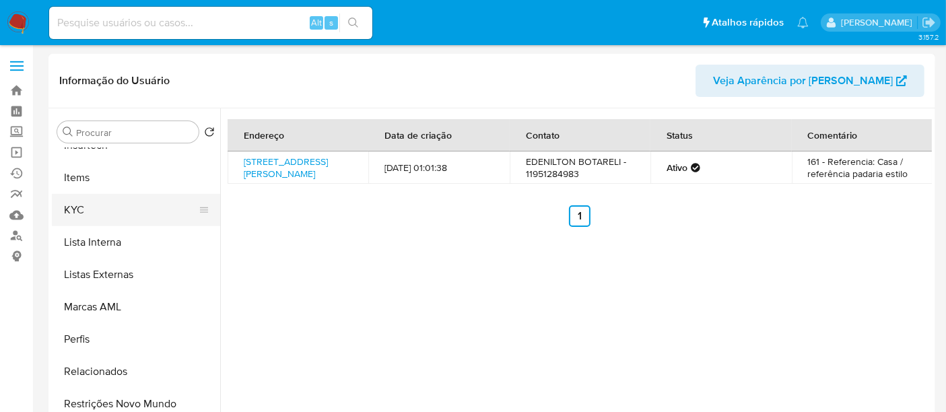
click at [75, 200] on button "KYC" at bounding box center [131, 210] width 158 height 32
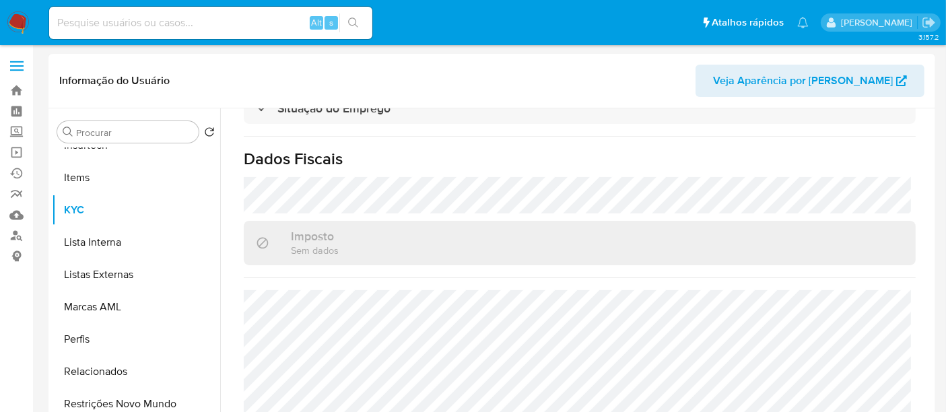
scroll to position [75, 0]
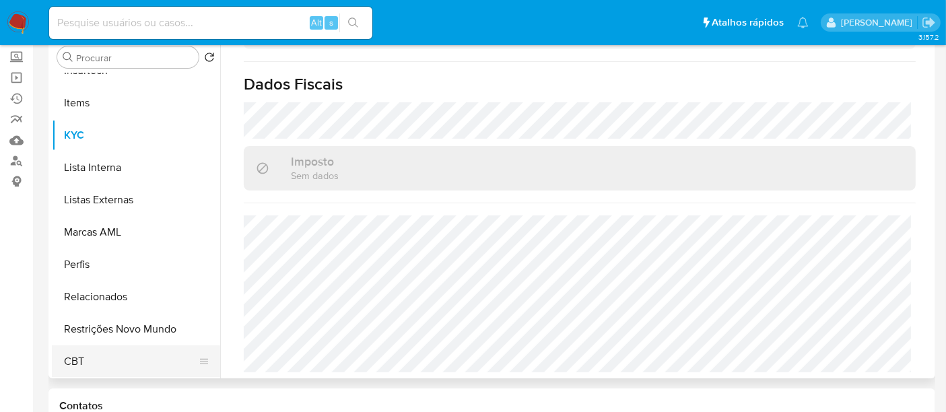
click at [69, 358] on button "CBT" at bounding box center [131, 361] width 158 height 32
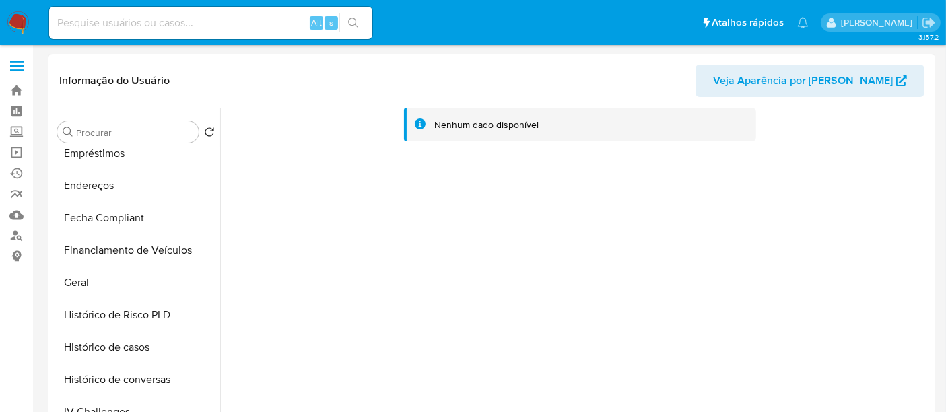
scroll to position [227, 0]
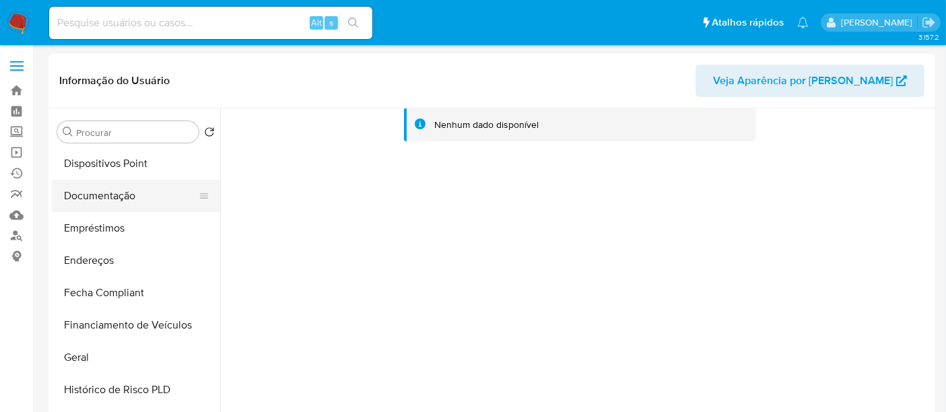
click at [102, 195] on button "Documentação" at bounding box center [131, 196] width 158 height 32
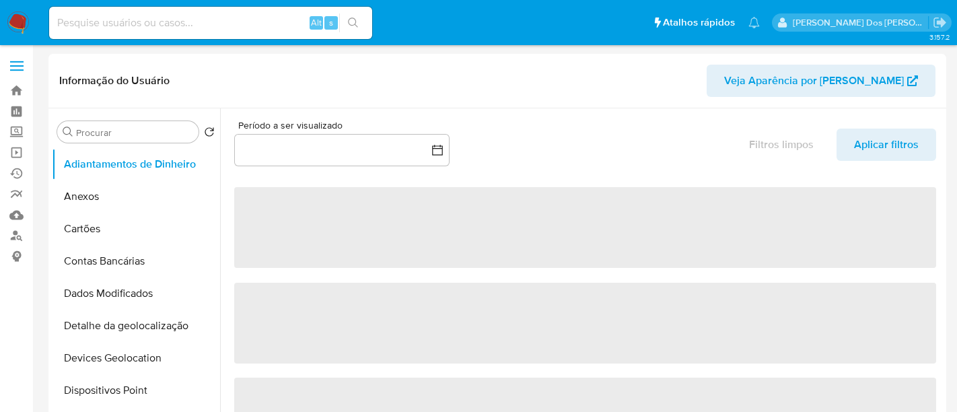
select select "10"
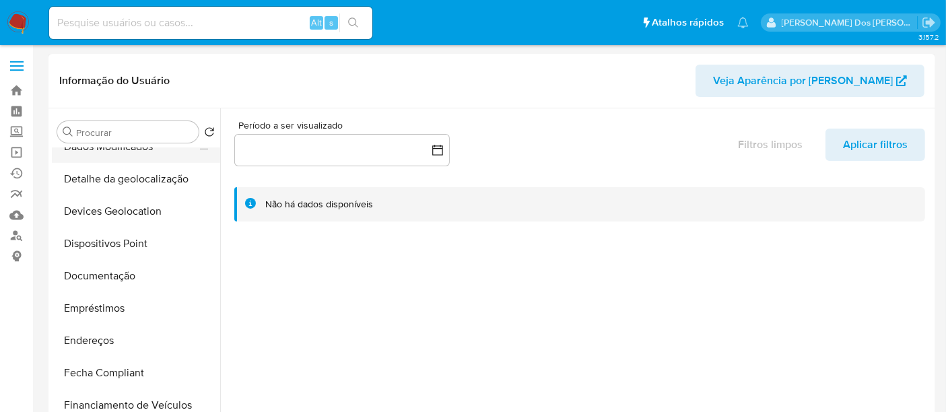
scroll to position [149, 0]
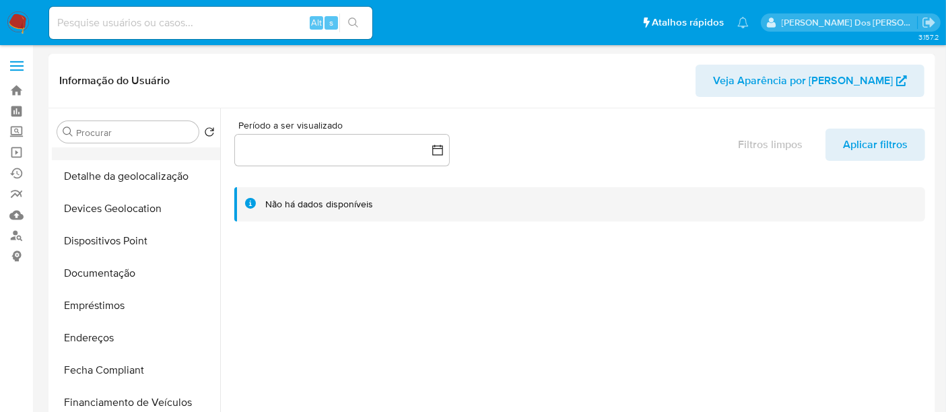
click at [130, 277] on button "Documentação" at bounding box center [136, 273] width 168 height 32
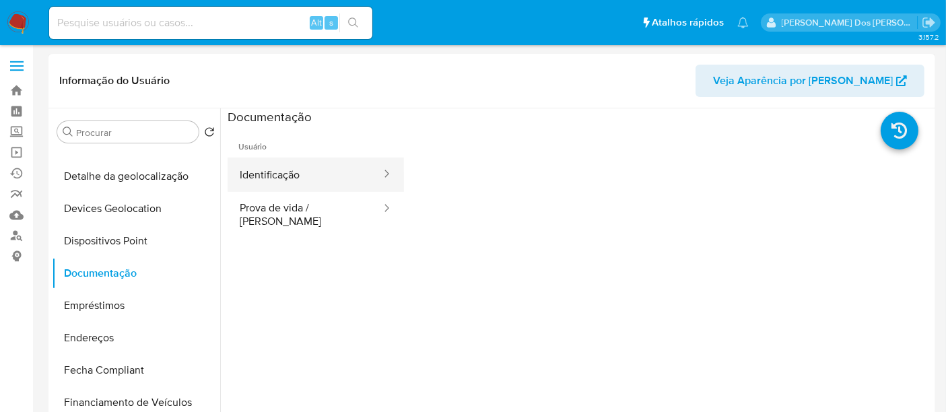
click at [265, 173] on button "Identificação" at bounding box center [305, 175] width 155 height 34
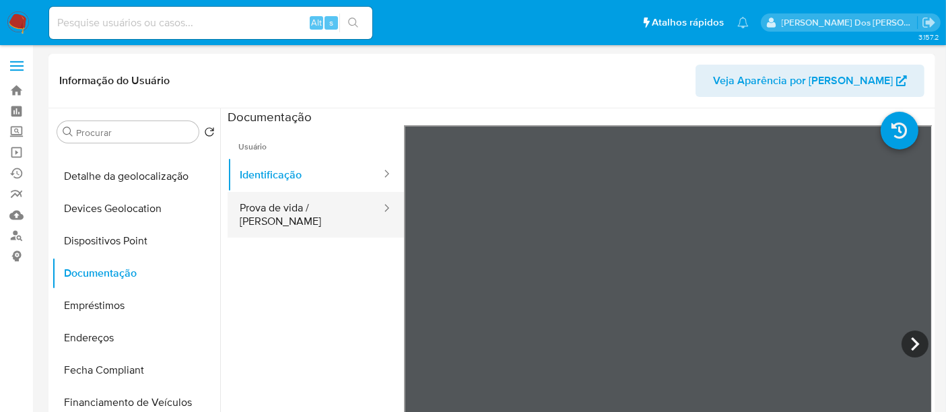
click at [279, 207] on button "Prova de vida / [PERSON_NAME]" at bounding box center [305, 215] width 155 height 46
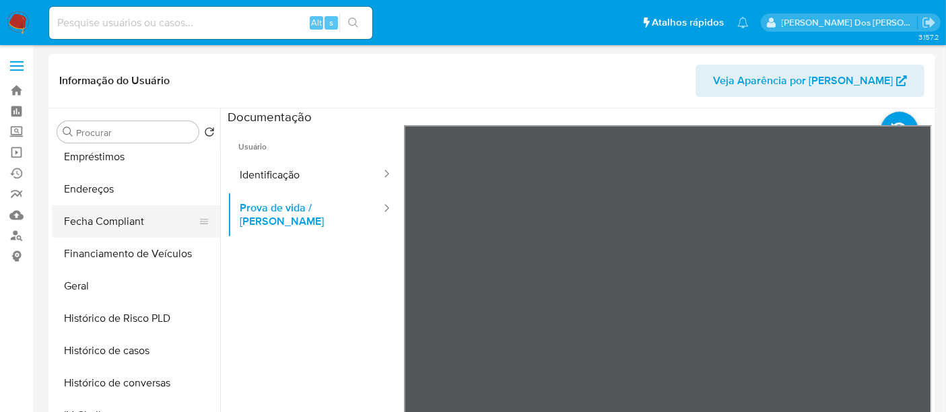
scroll to position [299, 0]
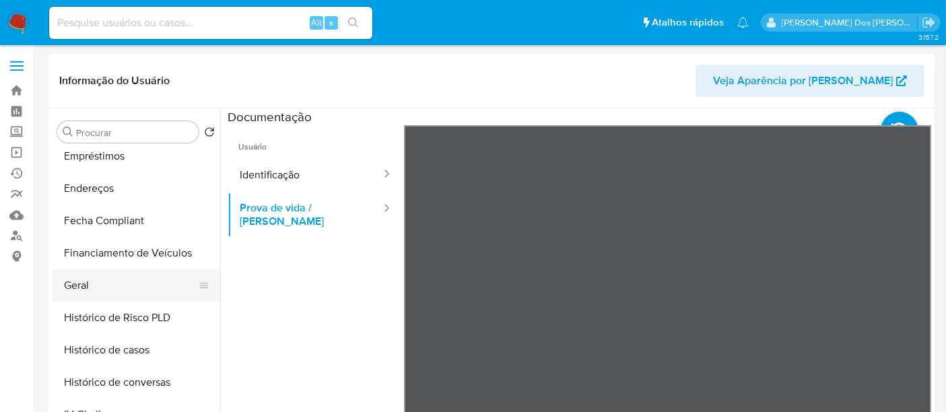
click at [79, 291] on button "Geral" at bounding box center [131, 285] width 158 height 32
